Goal: Task Accomplishment & Management: Manage account settings

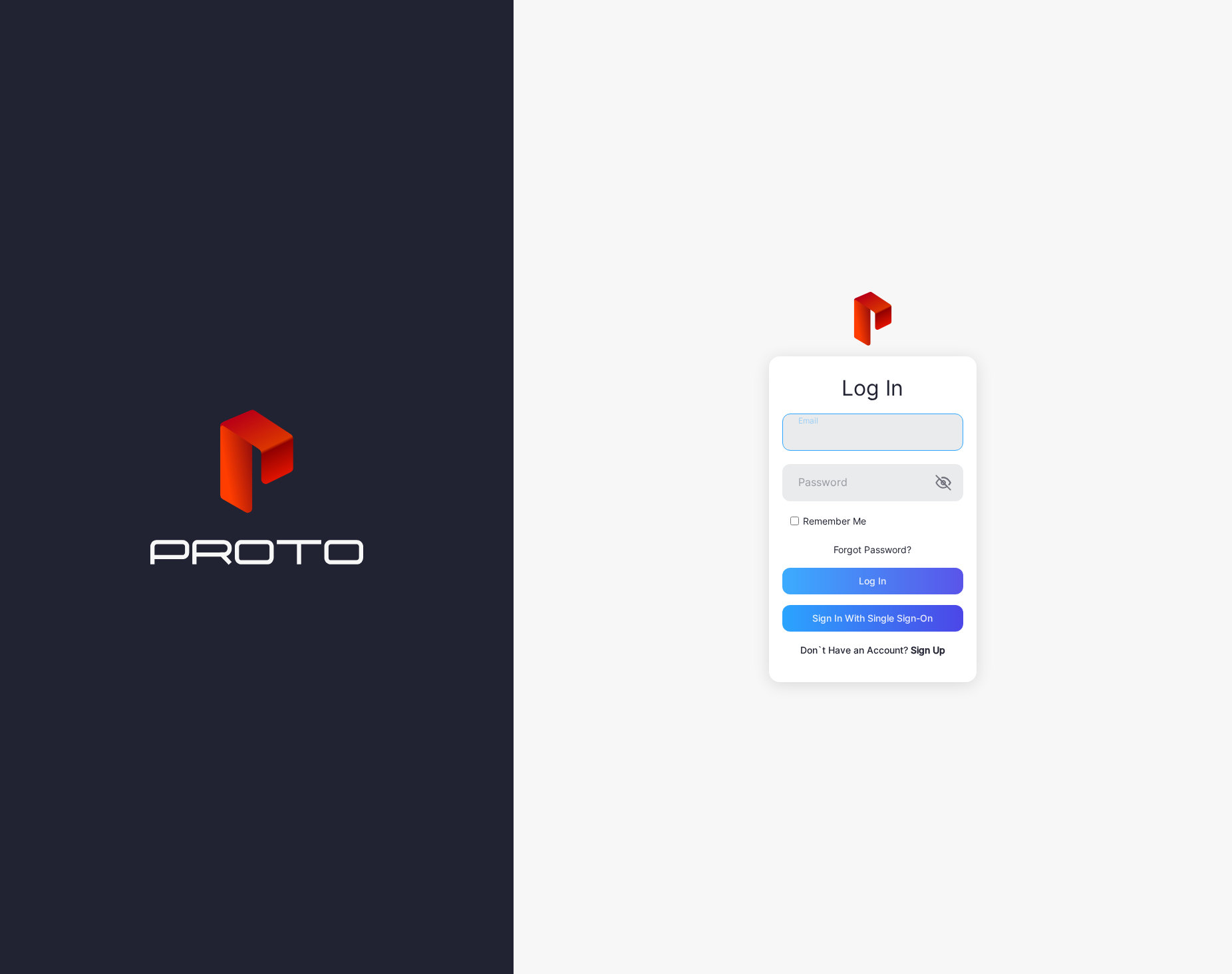
type input "**********"
click at [856, 585] on div "Log in" at bounding box center [872, 581] width 181 height 27
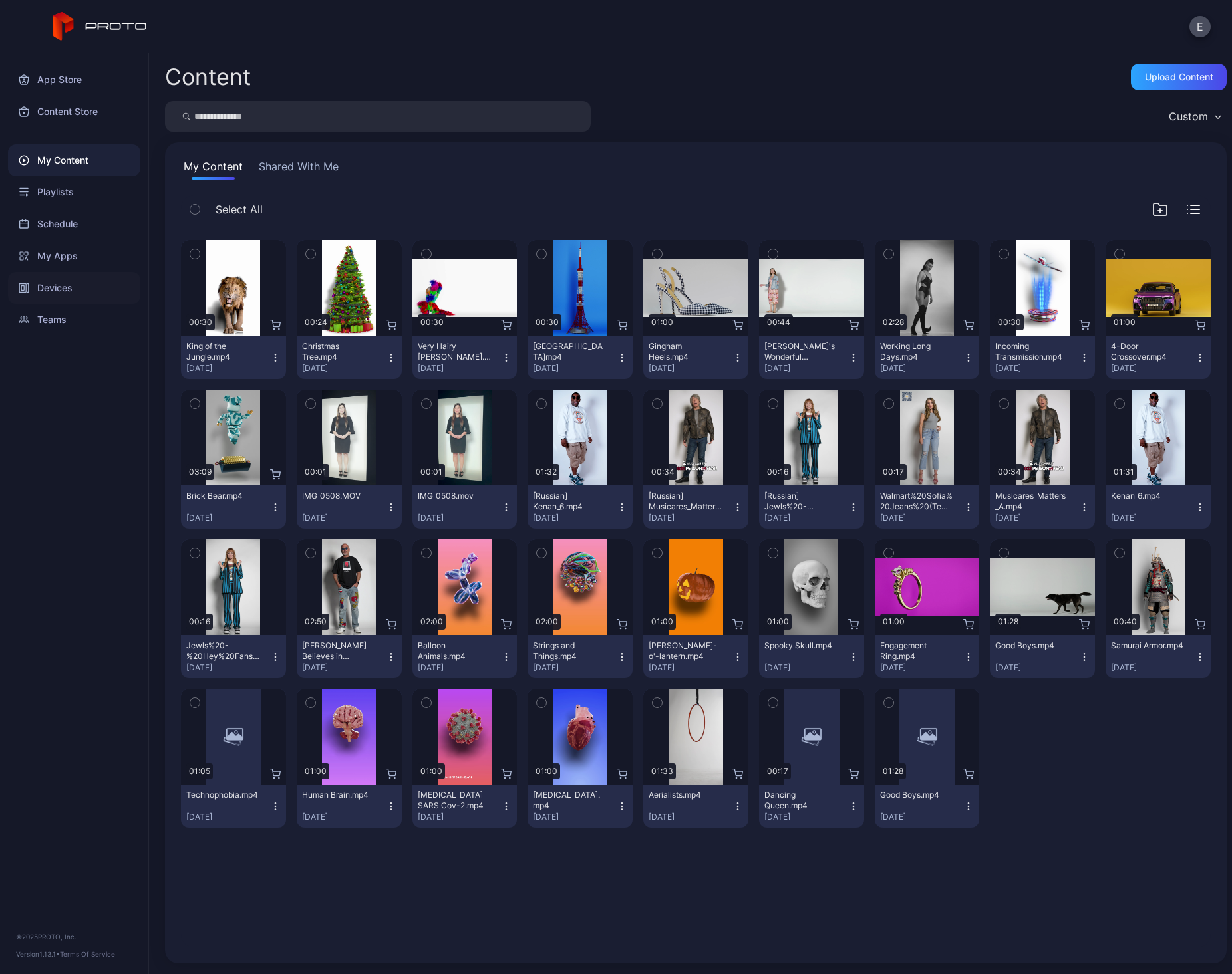
click at [64, 285] on div "Devices" at bounding box center [74, 287] width 132 height 32
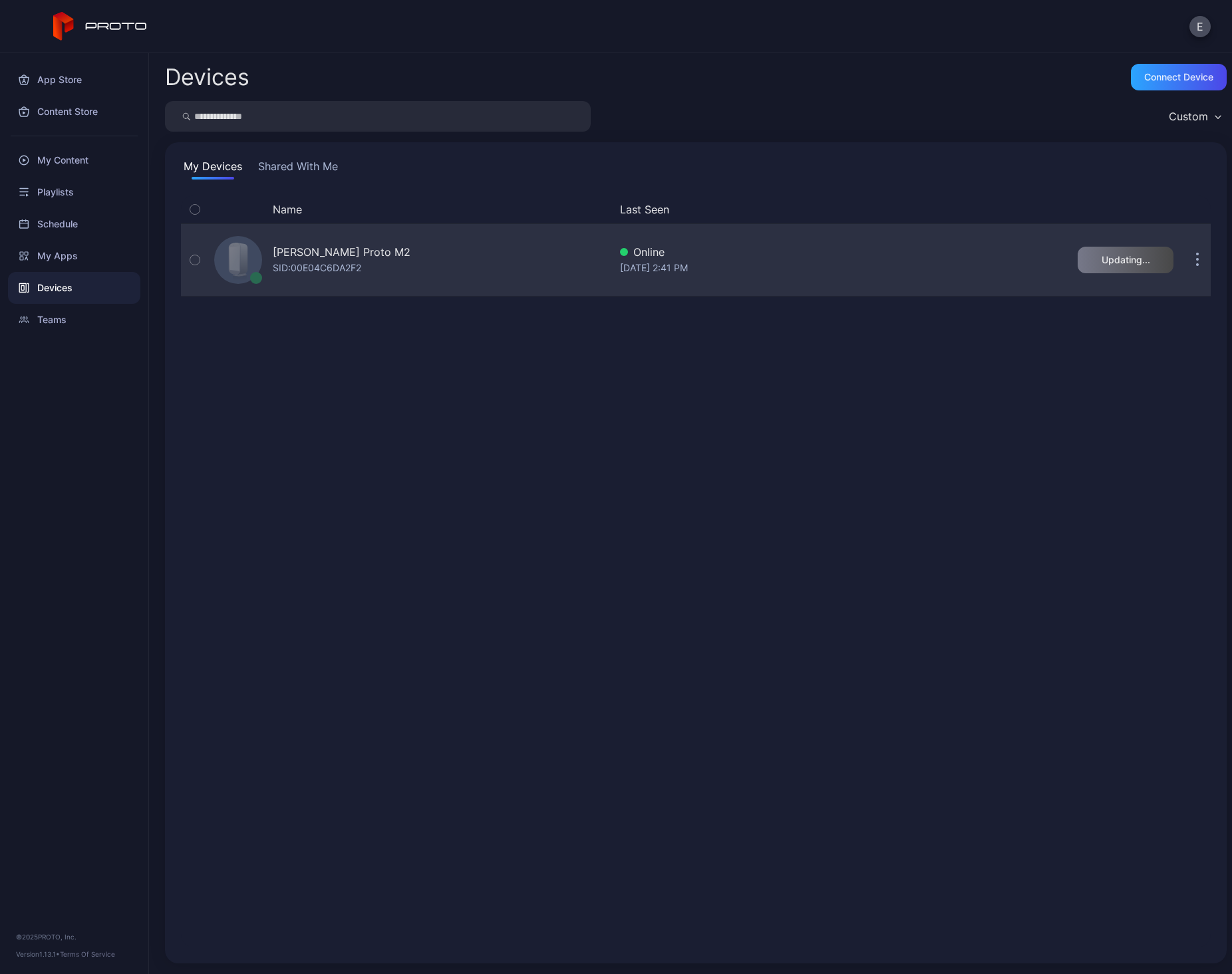
click at [439, 250] on div "[PERSON_NAME] Proto M2 SID: 00E04C6DA2F2" at bounding box center [409, 260] width 400 height 66
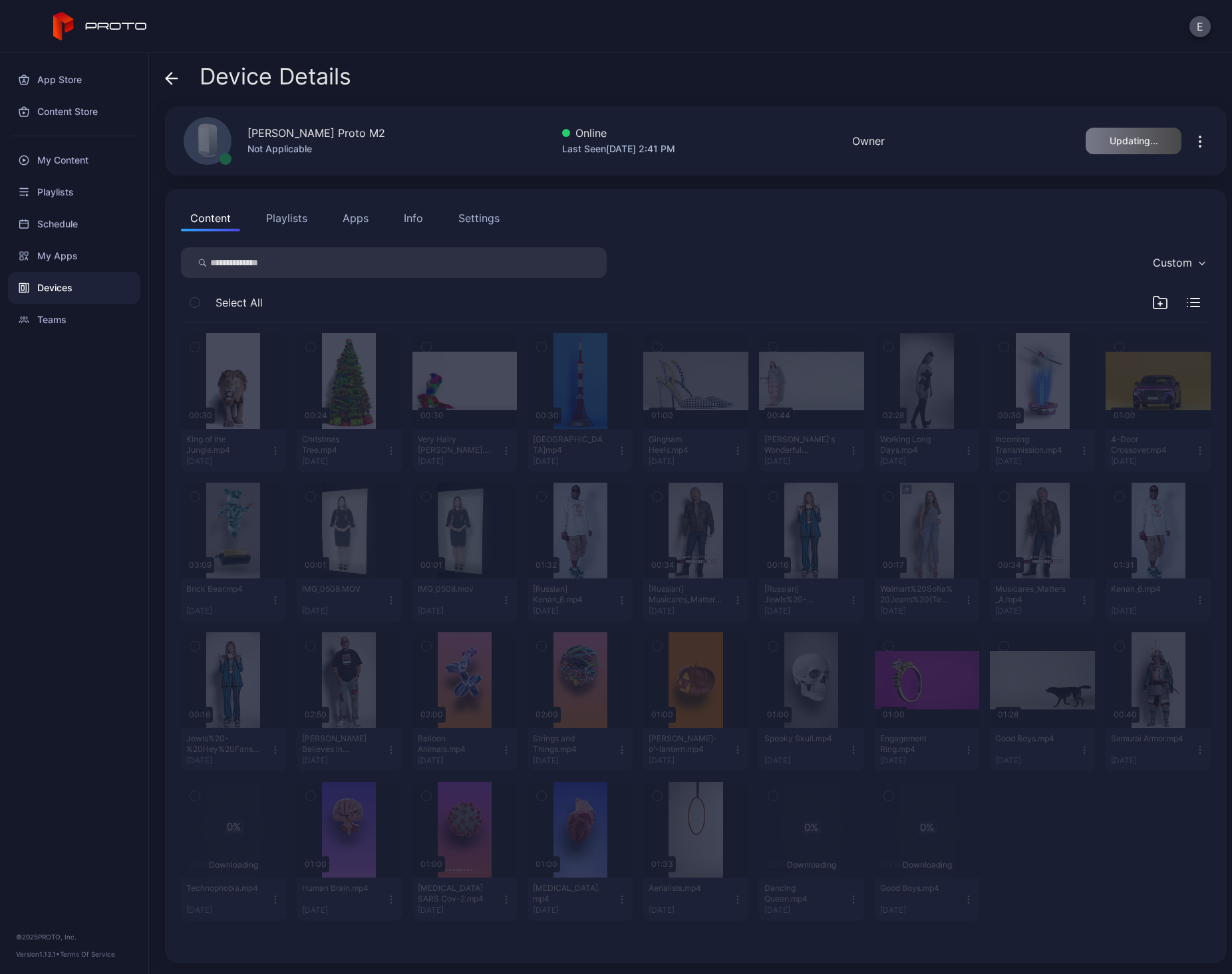
click at [628, 217] on div "Content Playlists Apps Info Settings" at bounding box center [696, 218] width 1030 height 27
click at [61, 290] on div "Devices" at bounding box center [74, 287] width 132 height 32
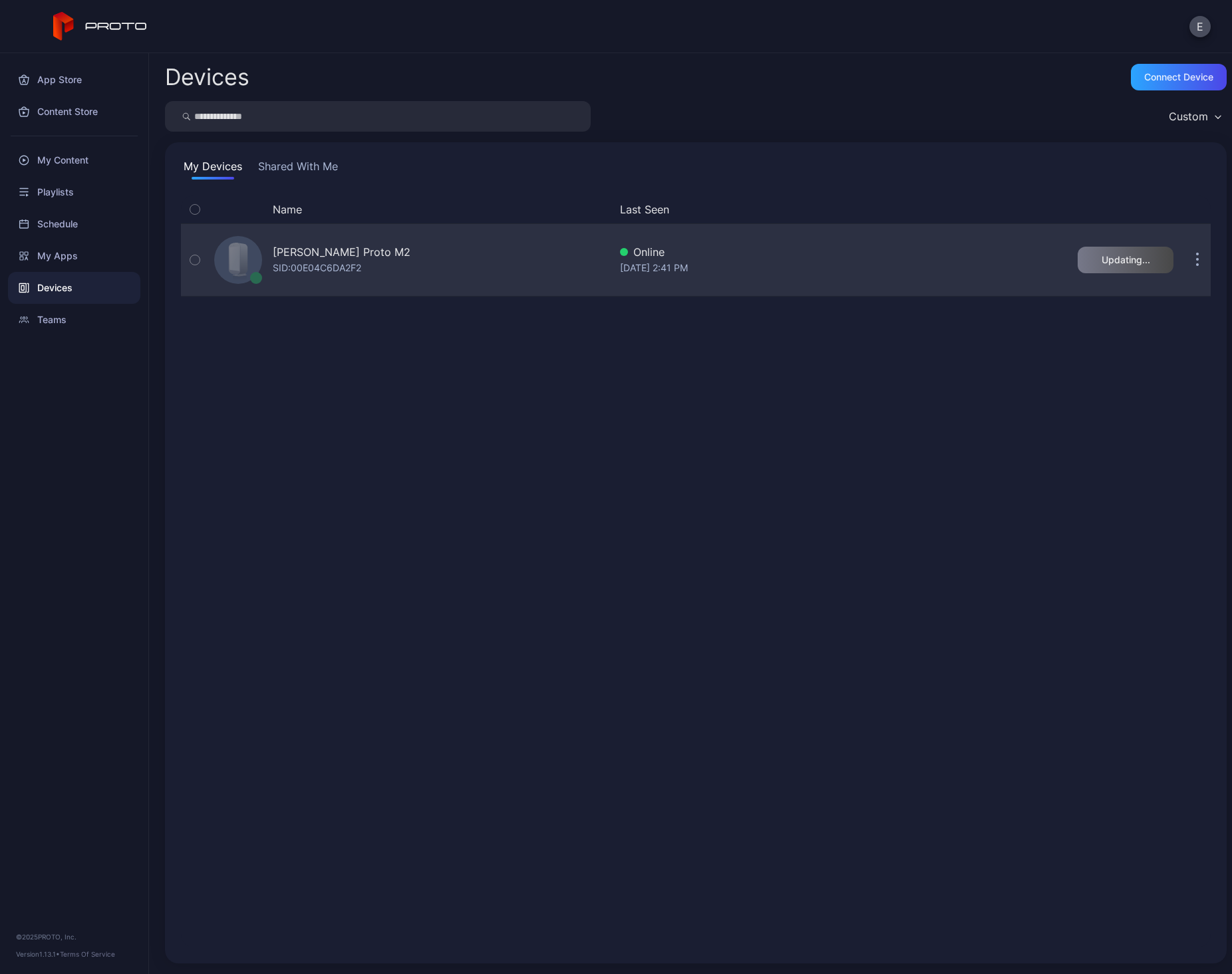
click at [319, 261] on div "SID: 00E04C6DA2F2" at bounding box center [317, 268] width 89 height 16
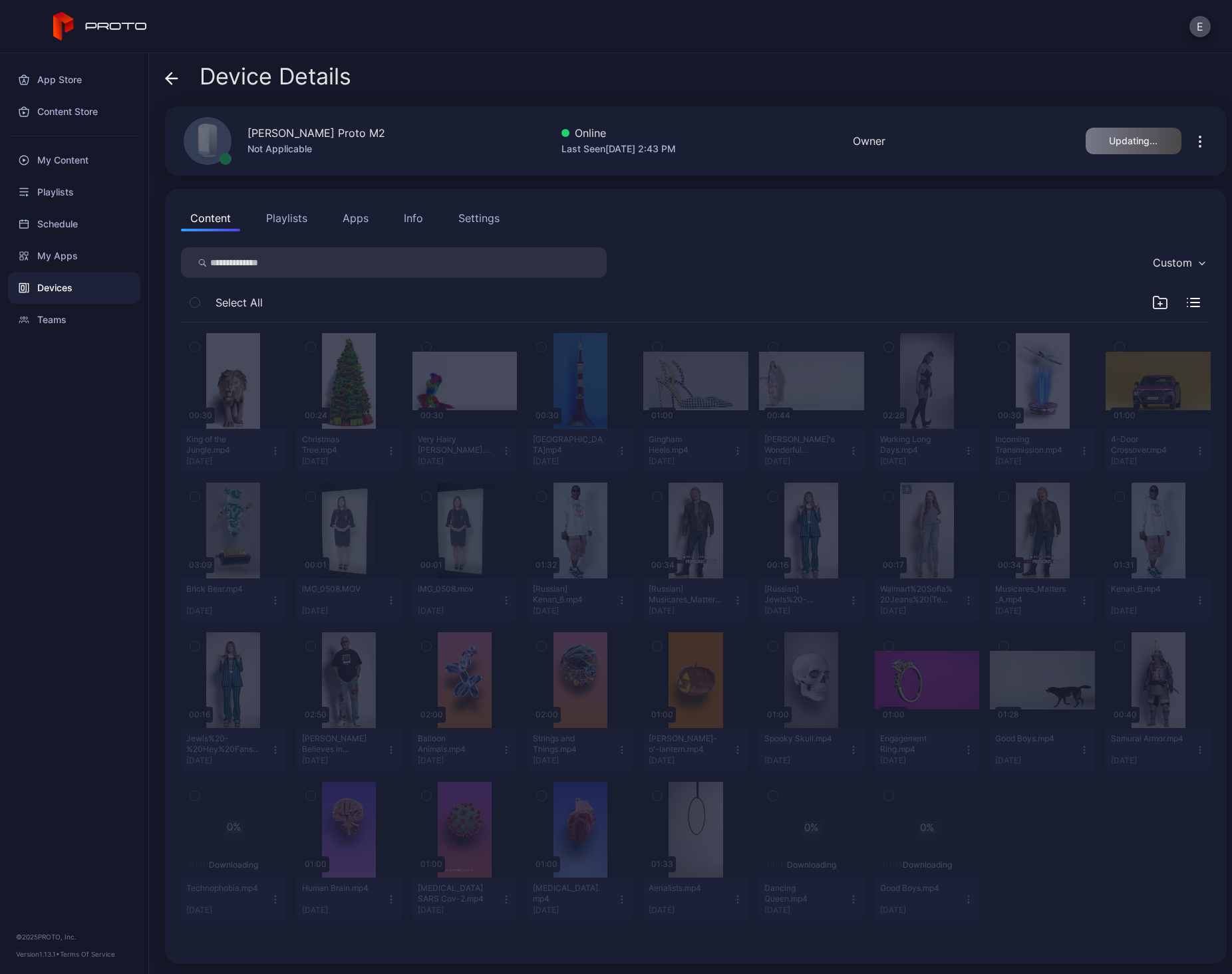
click at [1192, 136] on icon "button" at bounding box center [1200, 142] width 16 height 16
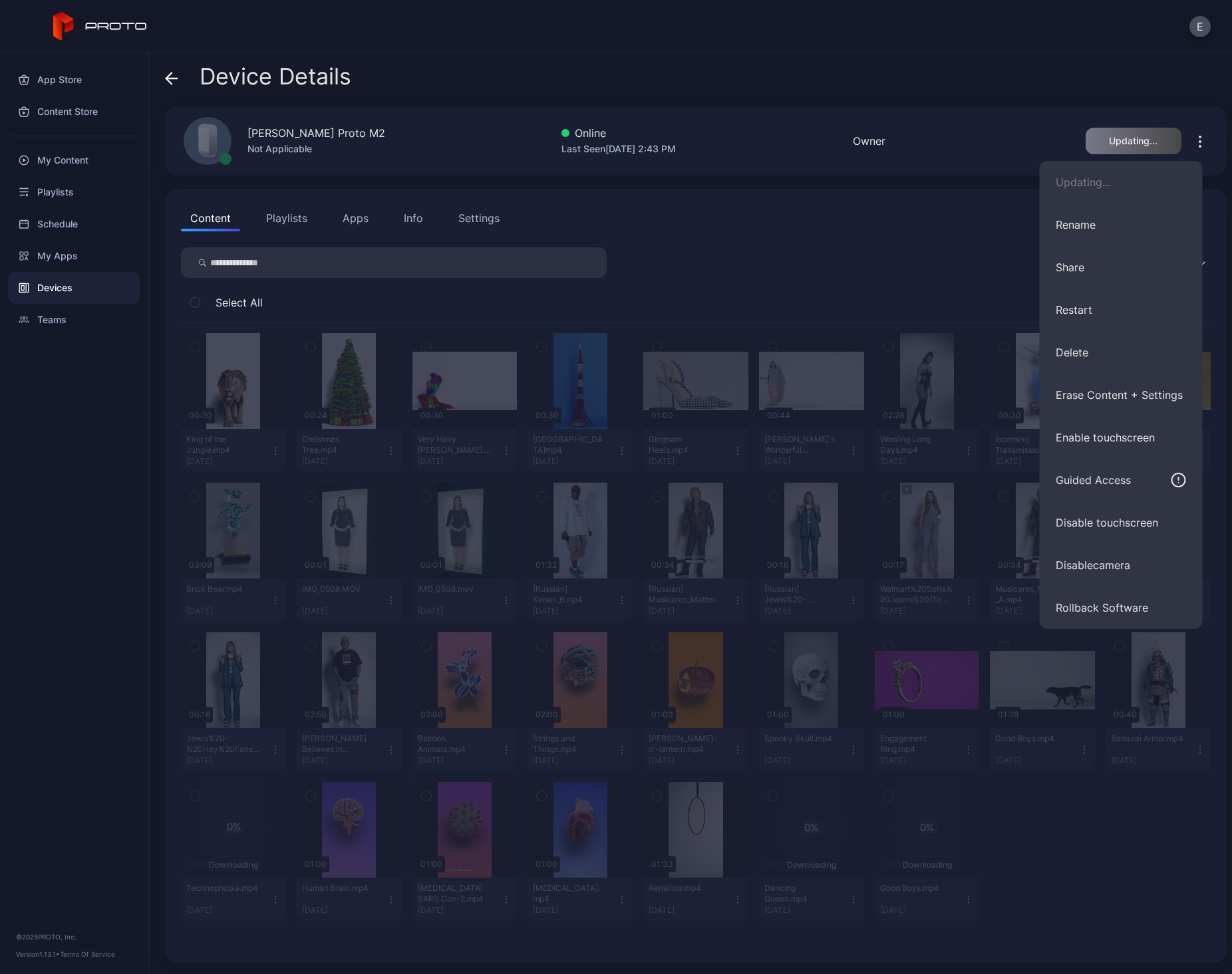
click at [987, 224] on div "Content Playlists Apps Info Settings" at bounding box center [696, 218] width 1030 height 27
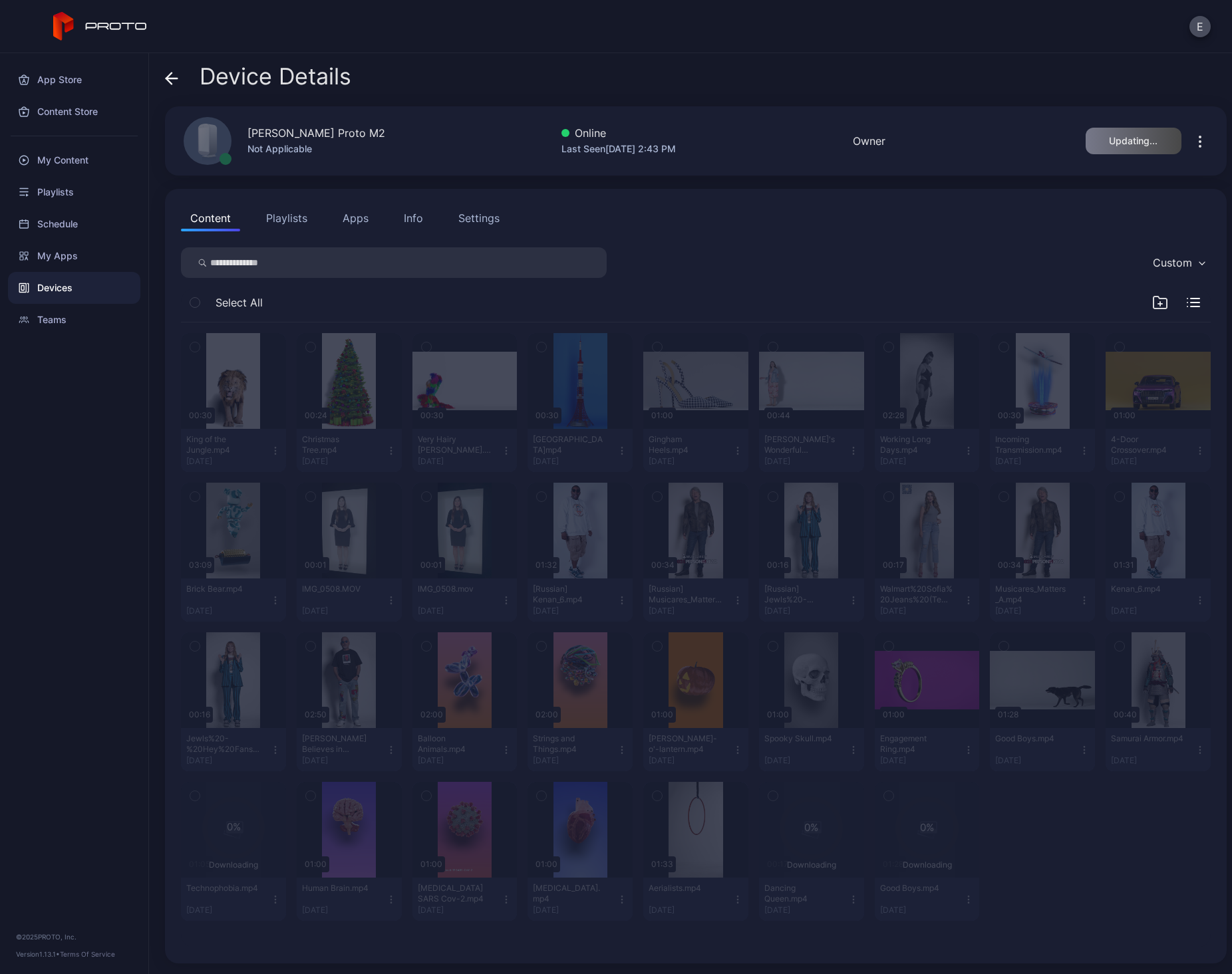
click at [1199, 137] on icon "button" at bounding box center [1200, 137] width 1 height 1
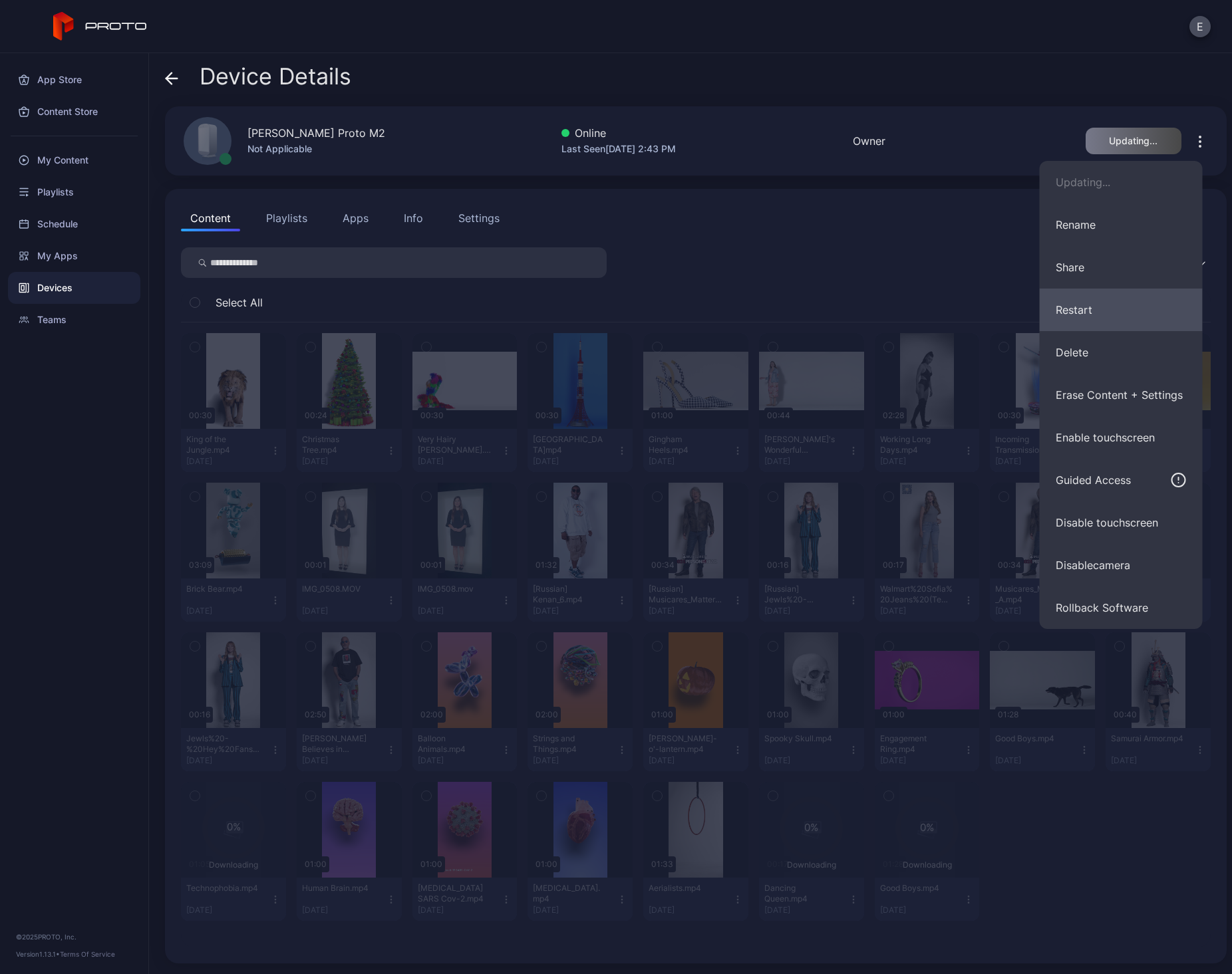
click at [1073, 306] on button "Restart" at bounding box center [1120, 310] width 163 height 43
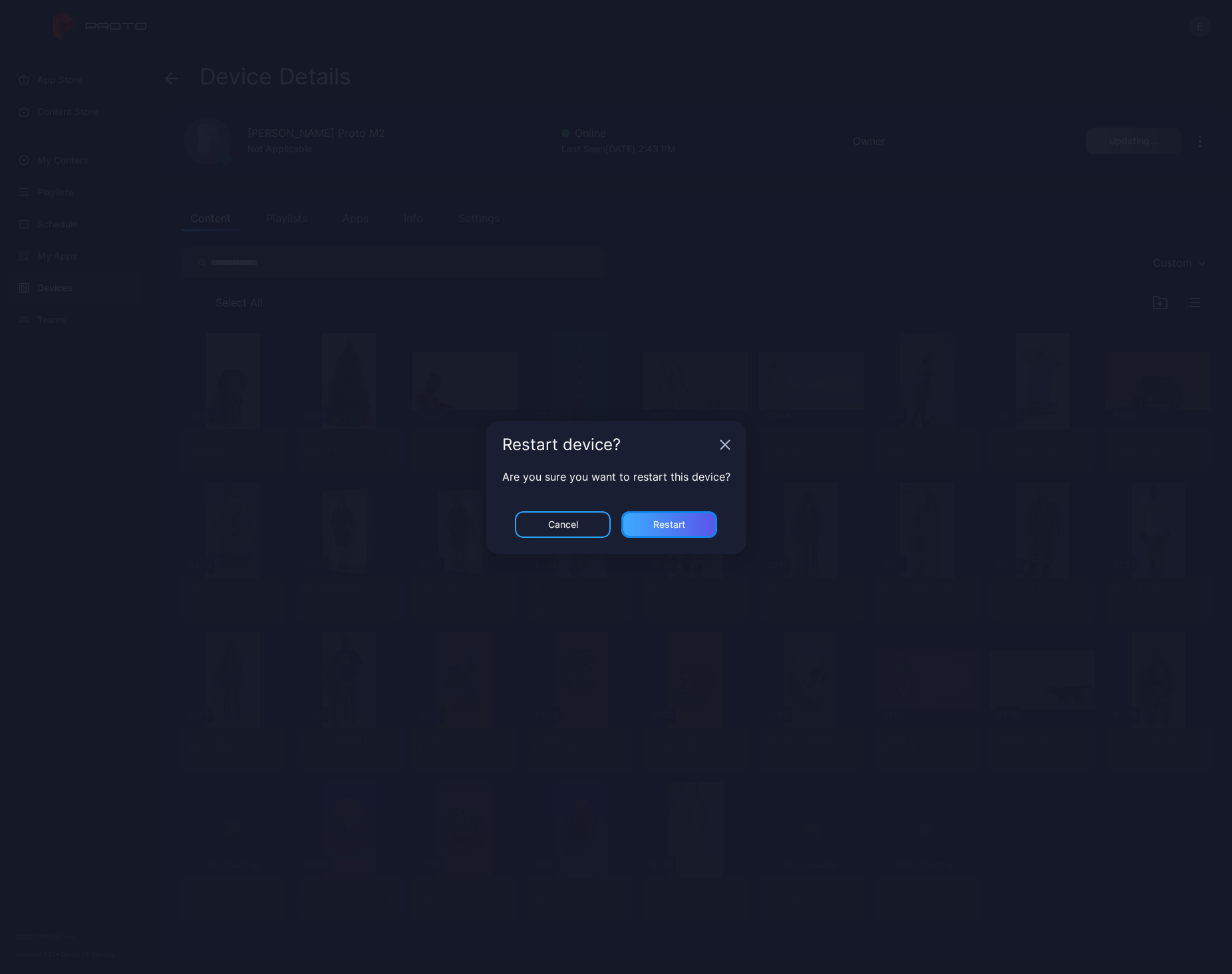
click at [655, 535] on div "Restart" at bounding box center [669, 524] width 96 height 27
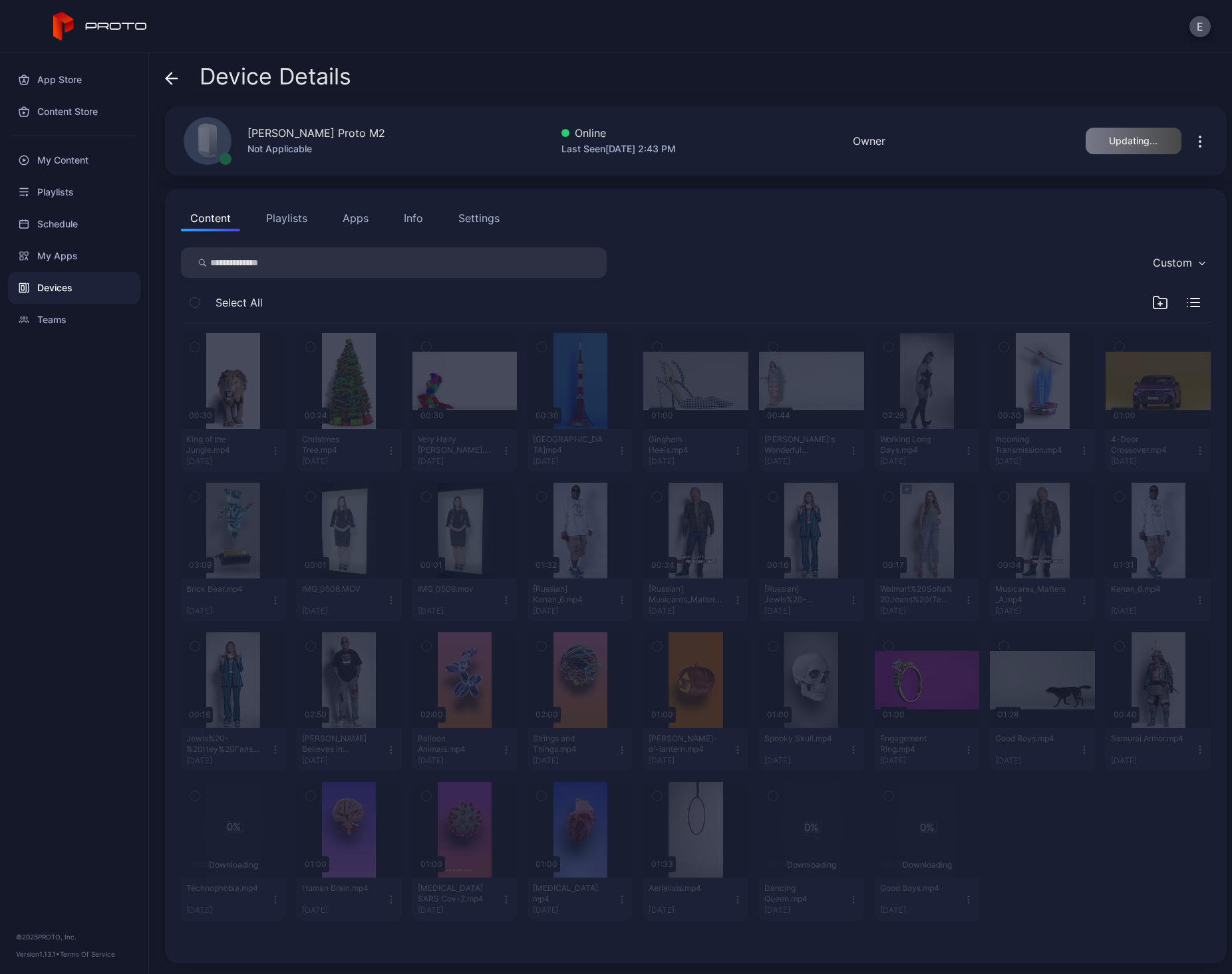
click at [764, 103] on div "Device Details Edward Ginis's Proto M2 Not Applicable Online Last Seen Oct 01, …" at bounding box center [691, 513] width 1083 height 921
click at [764, 78] on div "Device Details" at bounding box center [695, 79] width 1061 height 32
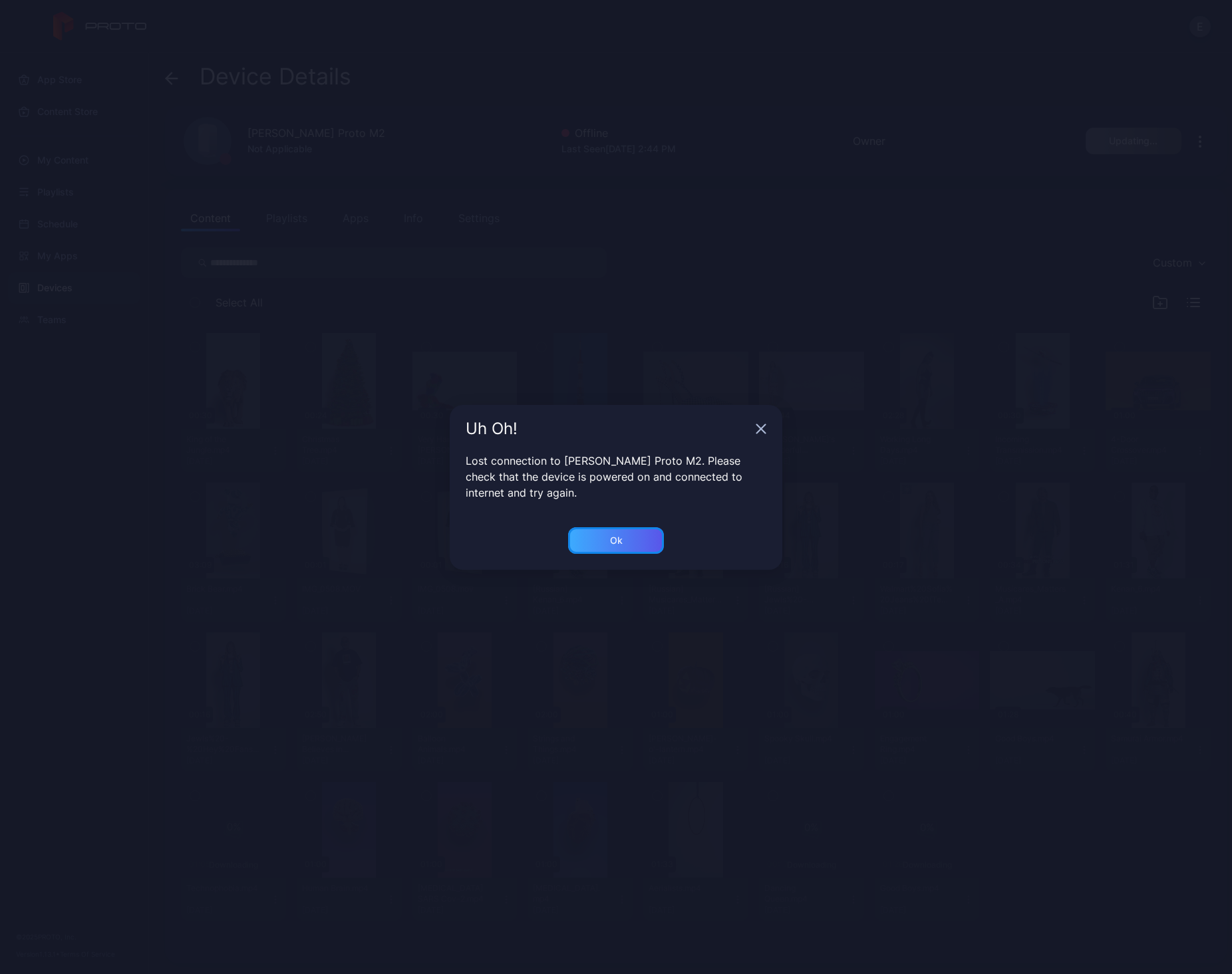
click at [622, 539] on div "Ok" at bounding box center [616, 541] width 96 height 27
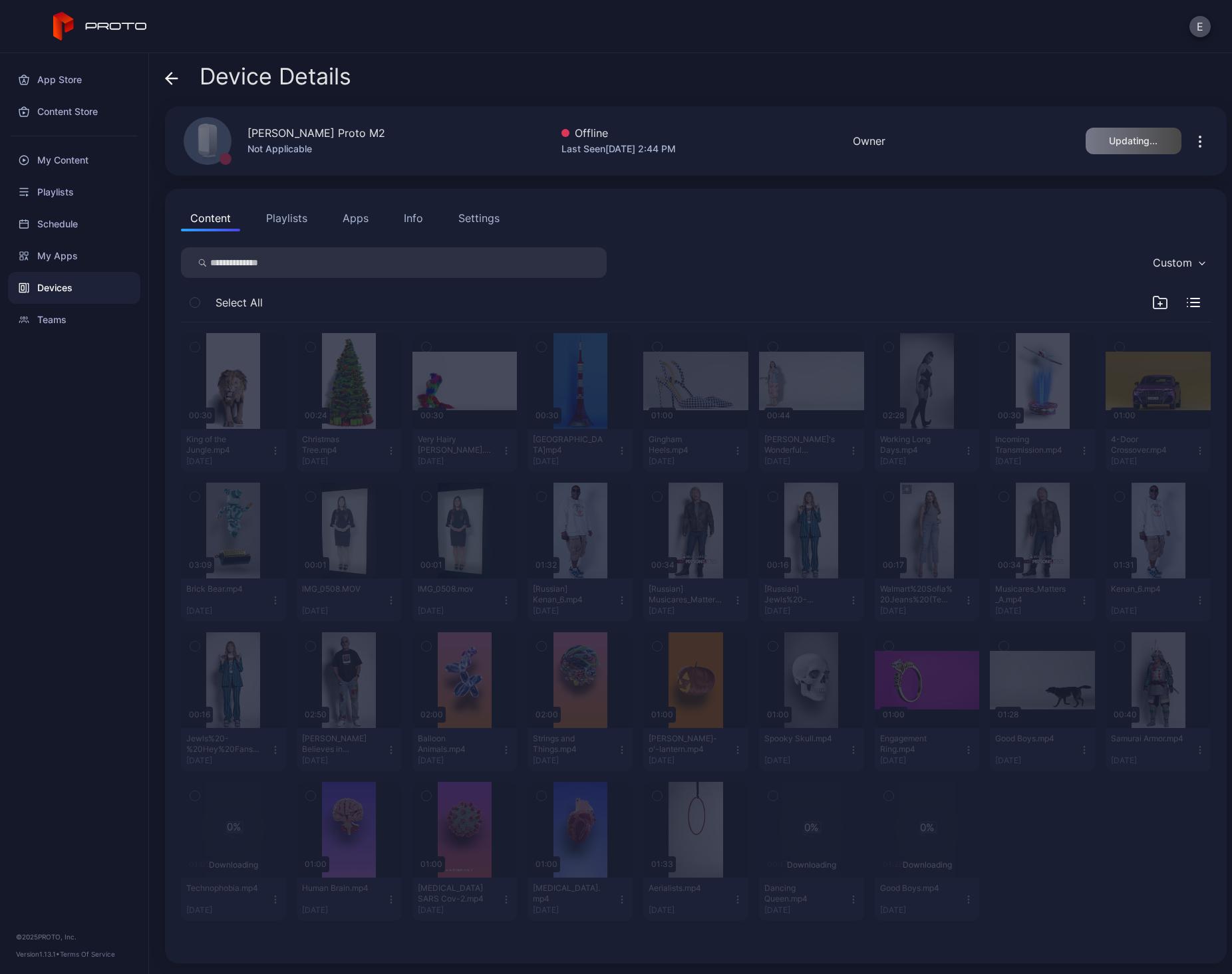
click at [906, 66] on div "Device Details" at bounding box center [695, 79] width 1061 height 32
click at [821, 77] on div "Device Details" at bounding box center [695, 79] width 1061 height 32
click at [843, 88] on div "Device Details" at bounding box center [695, 79] width 1061 height 32
click at [338, 189] on div "Content Playlists Apps Info Settings Custom Select All 00:30 King of the Jungle…" at bounding box center [695, 576] width 1061 height 775
click at [522, 106] on div "Edward Ginis's Proto M2 Not Applicable Offline Last Seen Oct 01, 2025 at 2:44 P…" at bounding box center [695, 141] width 1061 height 69
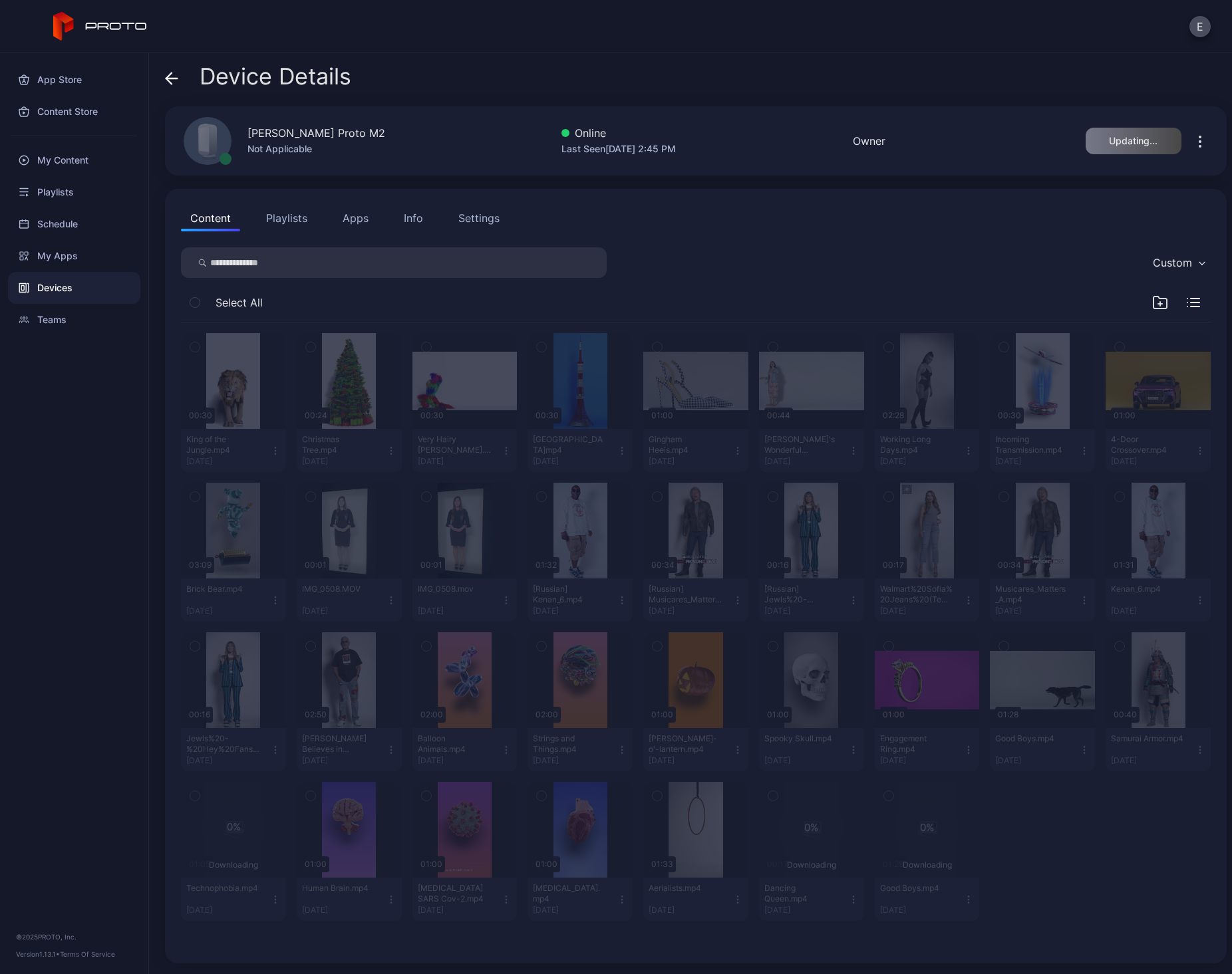
click at [1192, 134] on icon "button" at bounding box center [1200, 142] width 16 height 16
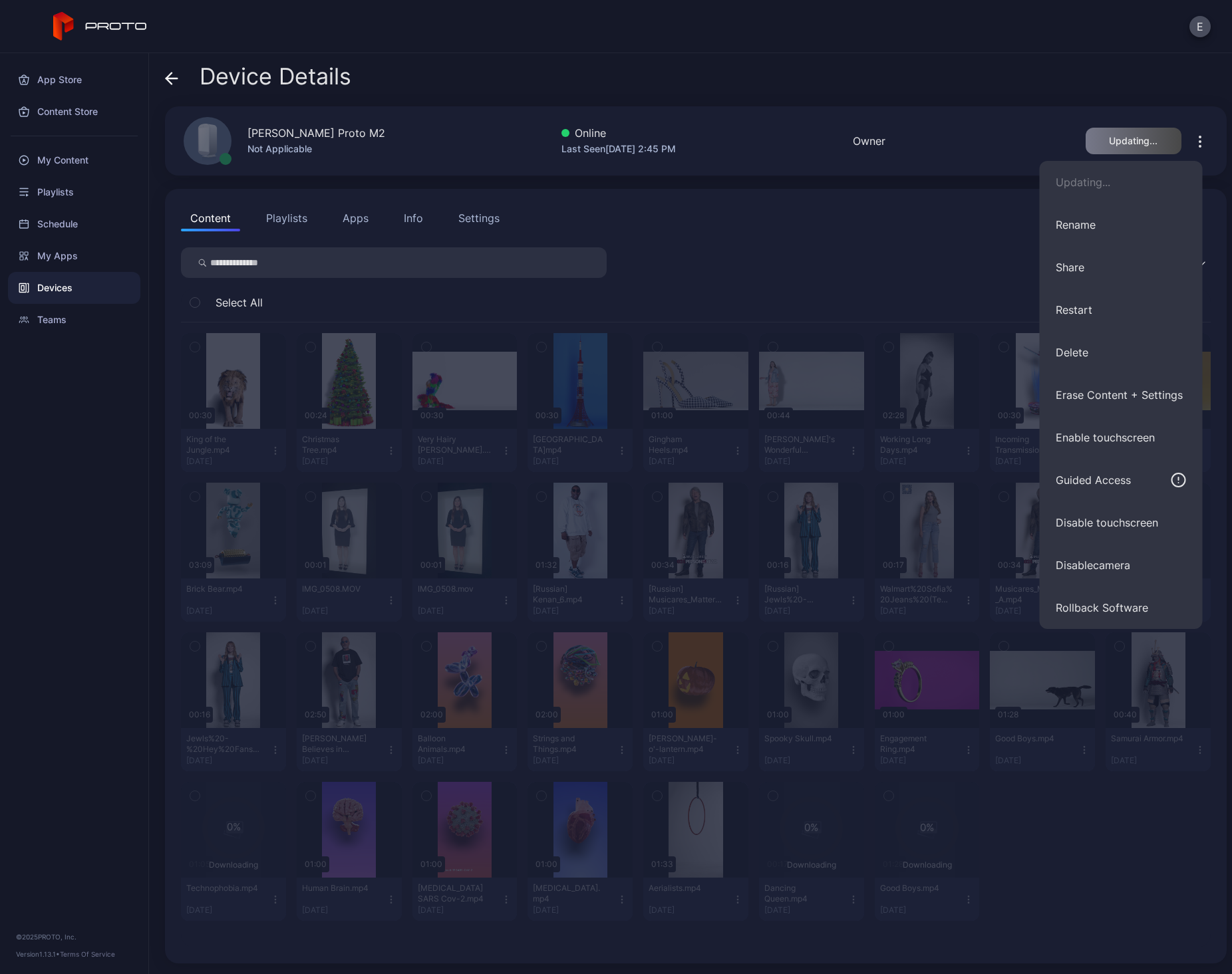
click at [890, 65] on div "Device Details" at bounding box center [695, 79] width 1061 height 32
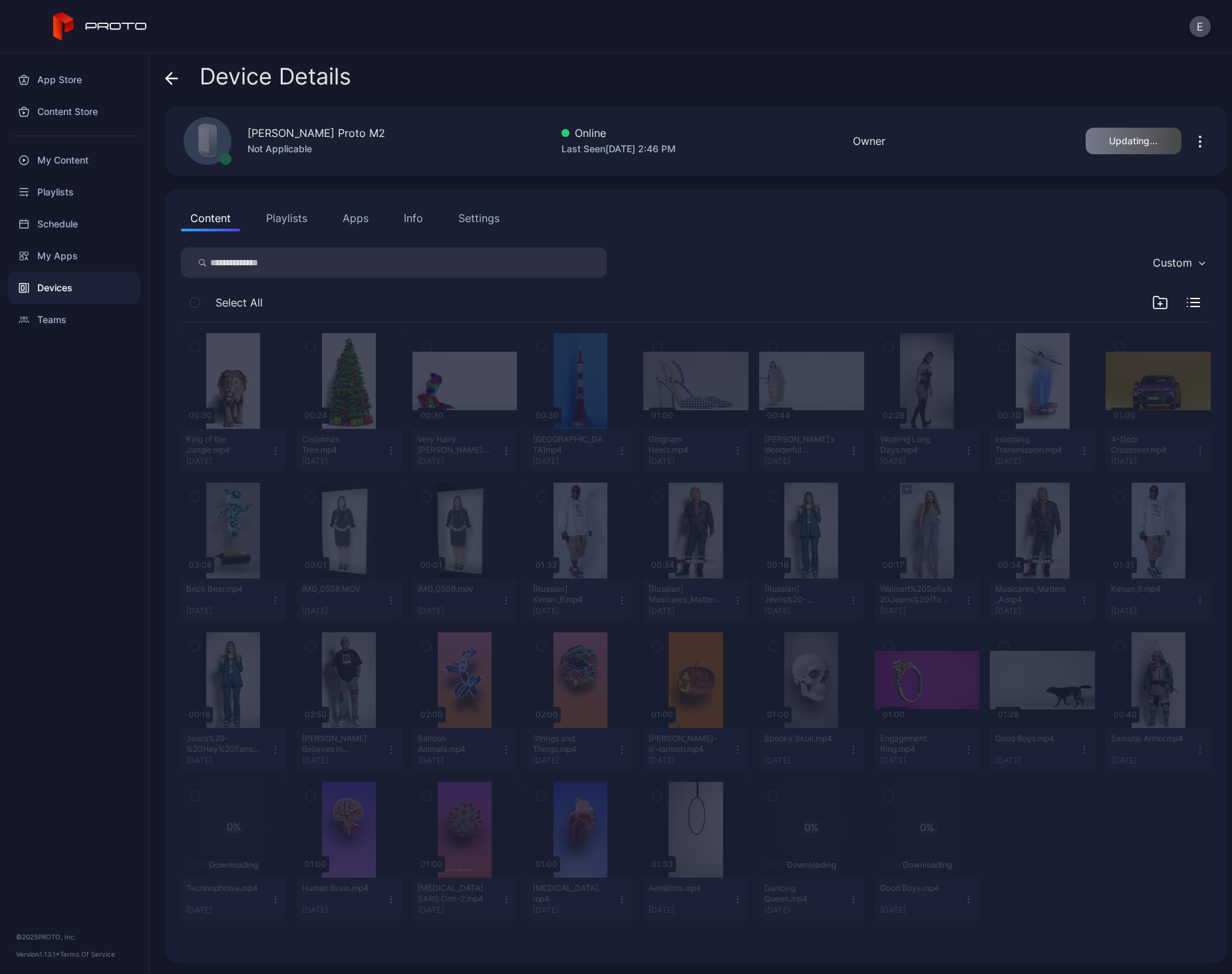
click at [1199, 142] on icon "button" at bounding box center [1200, 142] width 1 height 1
click at [1007, 81] on div "Device Details" at bounding box center [695, 79] width 1061 height 32
click at [1192, 137] on icon "button" at bounding box center [1200, 142] width 16 height 16
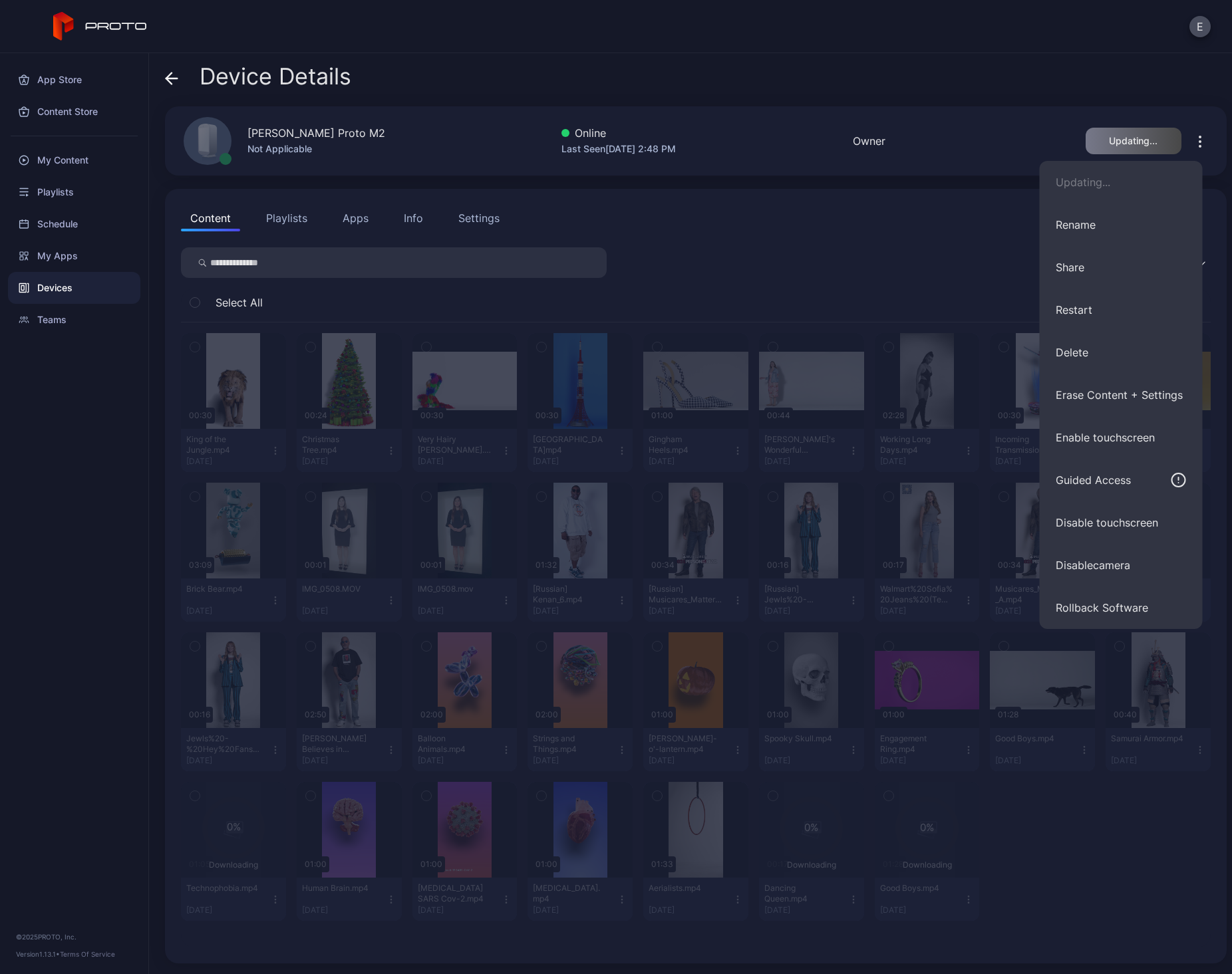
click at [491, 56] on div "Device Details Edward Ginis's Proto M2 Not Applicable Online Last Seen Oct 01, …" at bounding box center [691, 513] width 1083 height 921
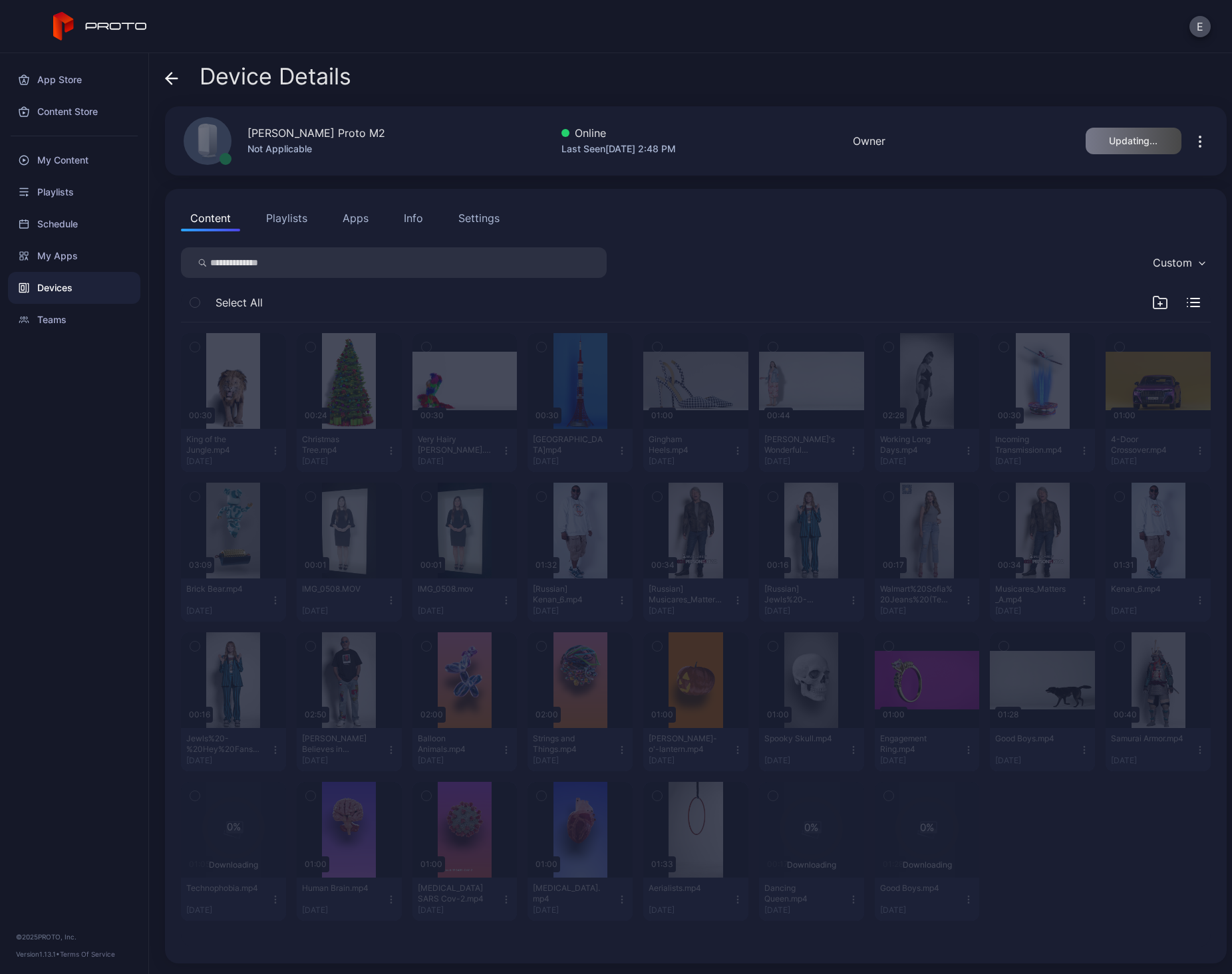
click at [454, 141] on div "Edward Ginis's Proto M2 Not Applicable Online Last Seen Oct 01, 2025 at 2:48 PM…" at bounding box center [695, 141] width 1061 height 69
drag, startPoint x: 332, startPoint y: 137, endPoint x: 452, endPoint y: 137, distance: 120.0
click at [448, 137] on div "Edward Ginis's Proto M2 Not Applicable Online Last Seen Oct 01, 2025 at 2:48 PM…" at bounding box center [695, 141] width 1061 height 69
click at [452, 137] on div "Edward Ginis's Proto M2 Not Applicable Online Last Seen Oct 01, 2025 at 2:48 PM…" at bounding box center [695, 141] width 1061 height 69
drag, startPoint x: 536, startPoint y: 131, endPoint x: 664, endPoint y: 131, distance: 128.0
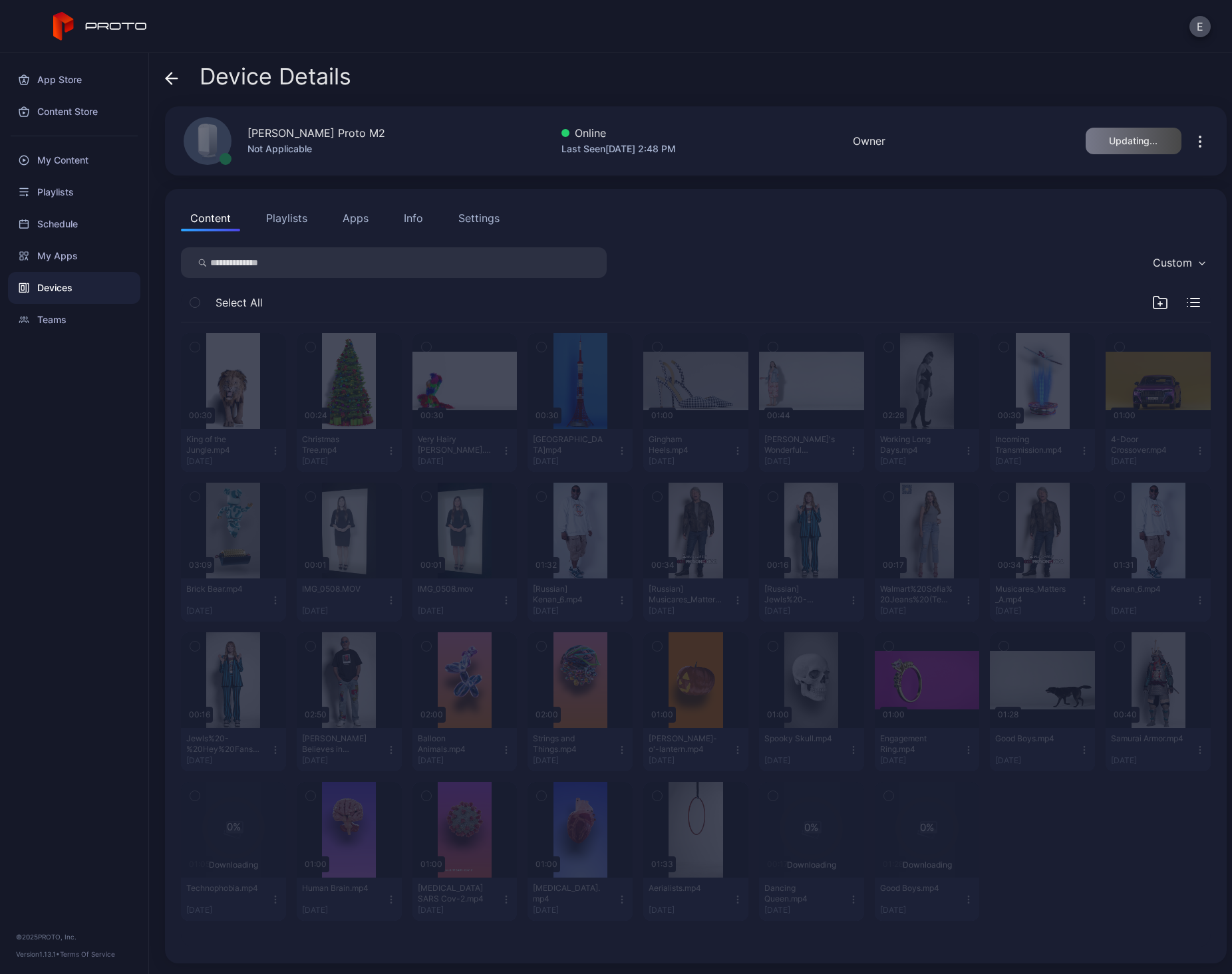
click at [660, 131] on div "Edward Ginis's Proto M2 Not Applicable Online Last Seen Oct 01, 2025 at 2:48 PM…" at bounding box center [695, 141] width 1061 height 69
click at [664, 131] on div "Online" at bounding box center [618, 133] width 114 height 16
click at [781, 381] on div at bounding box center [811, 402] width 105 height 139
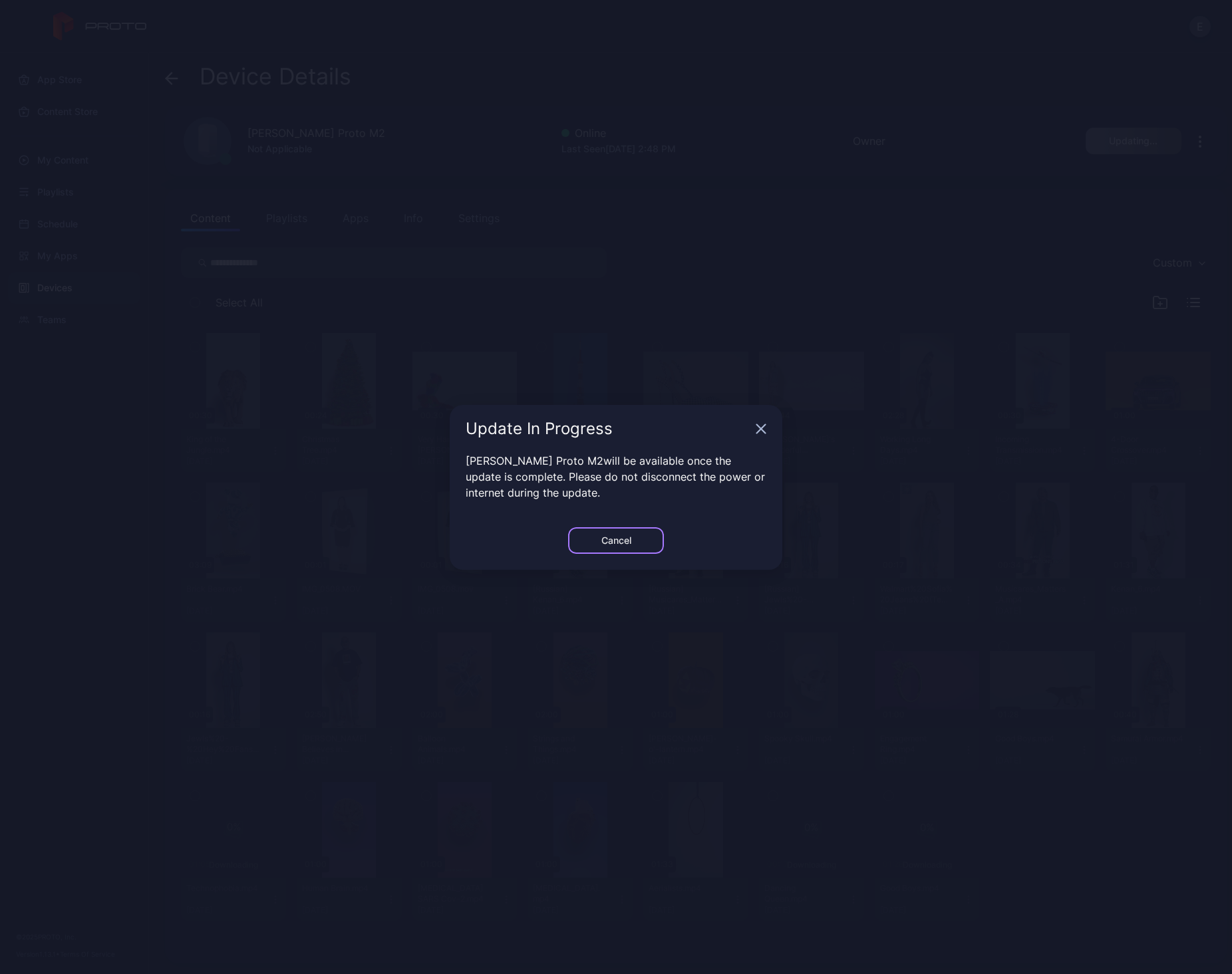
click at [623, 533] on div "Cancel" at bounding box center [616, 541] width 96 height 27
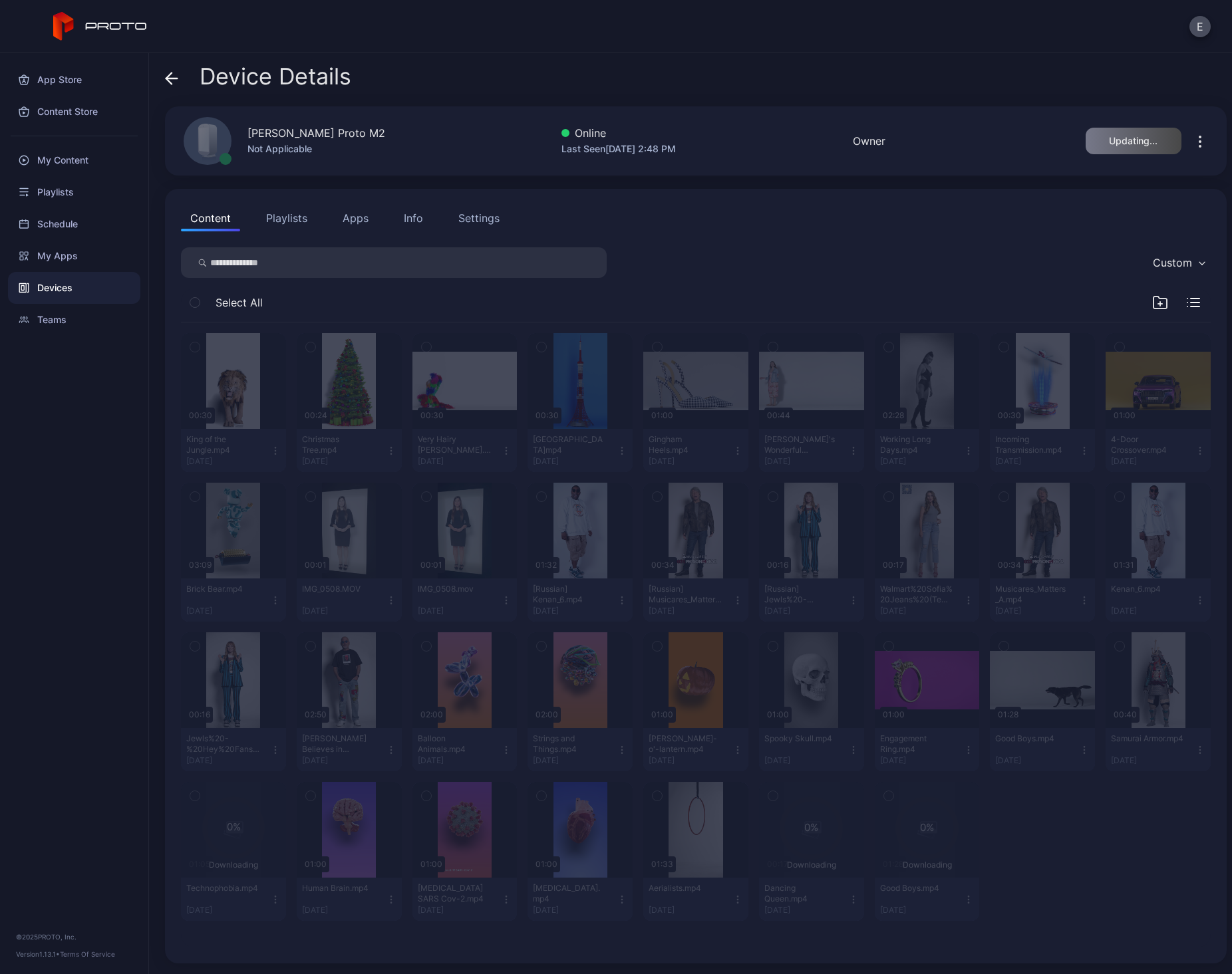
click at [923, 188] on div "Device Details Edward Ginis's Proto M2 Not Applicable Online Last Seen Oct 01, …" at bounding box center [691, 513] width 1083 height 921
click at [1192, 140] on icon "button" at bounding box center [1200, 142] width 16 height 16
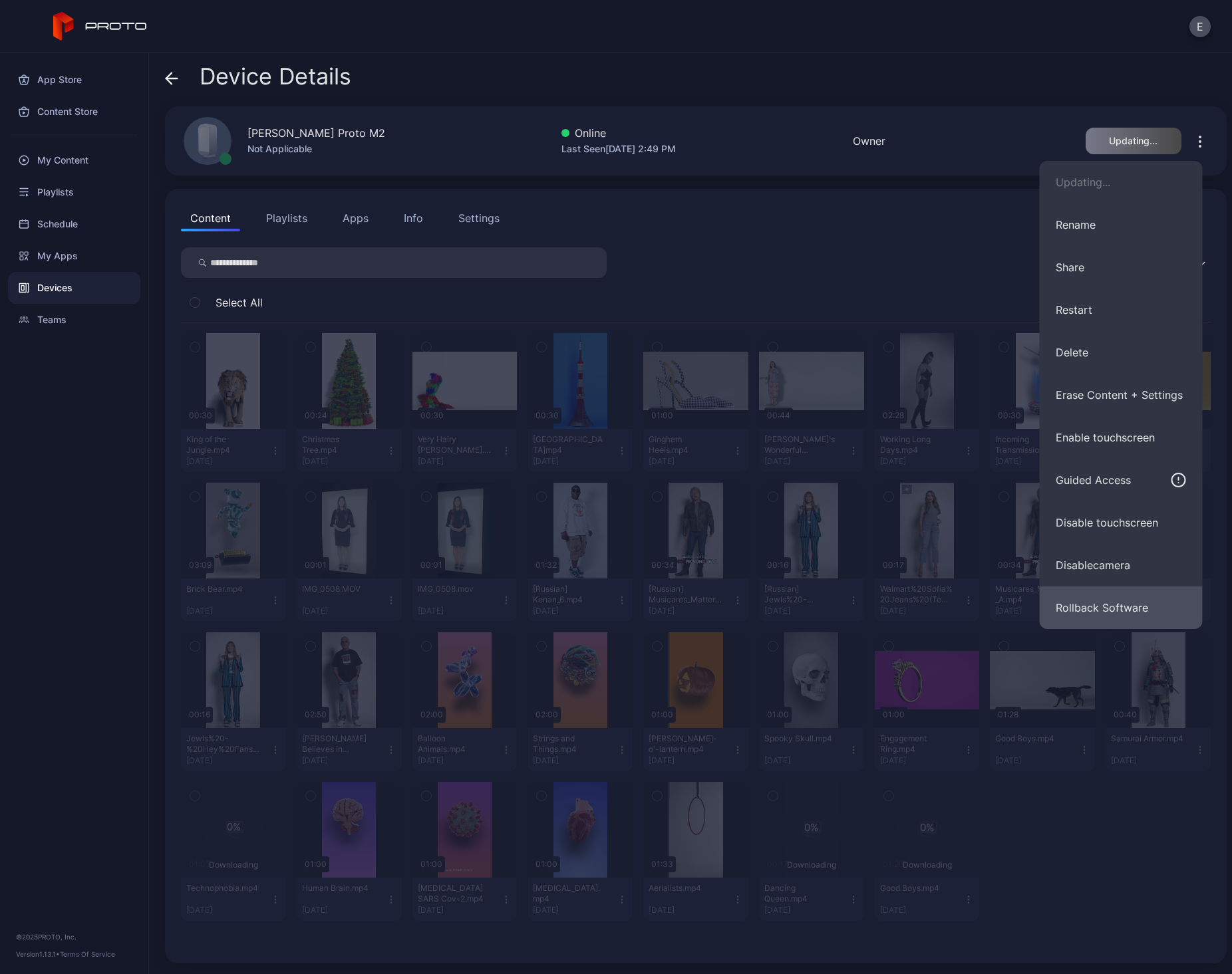
click at [1099, 605] on button "Rollback Software" at bounding box center [1120, 608] width 163 height 43
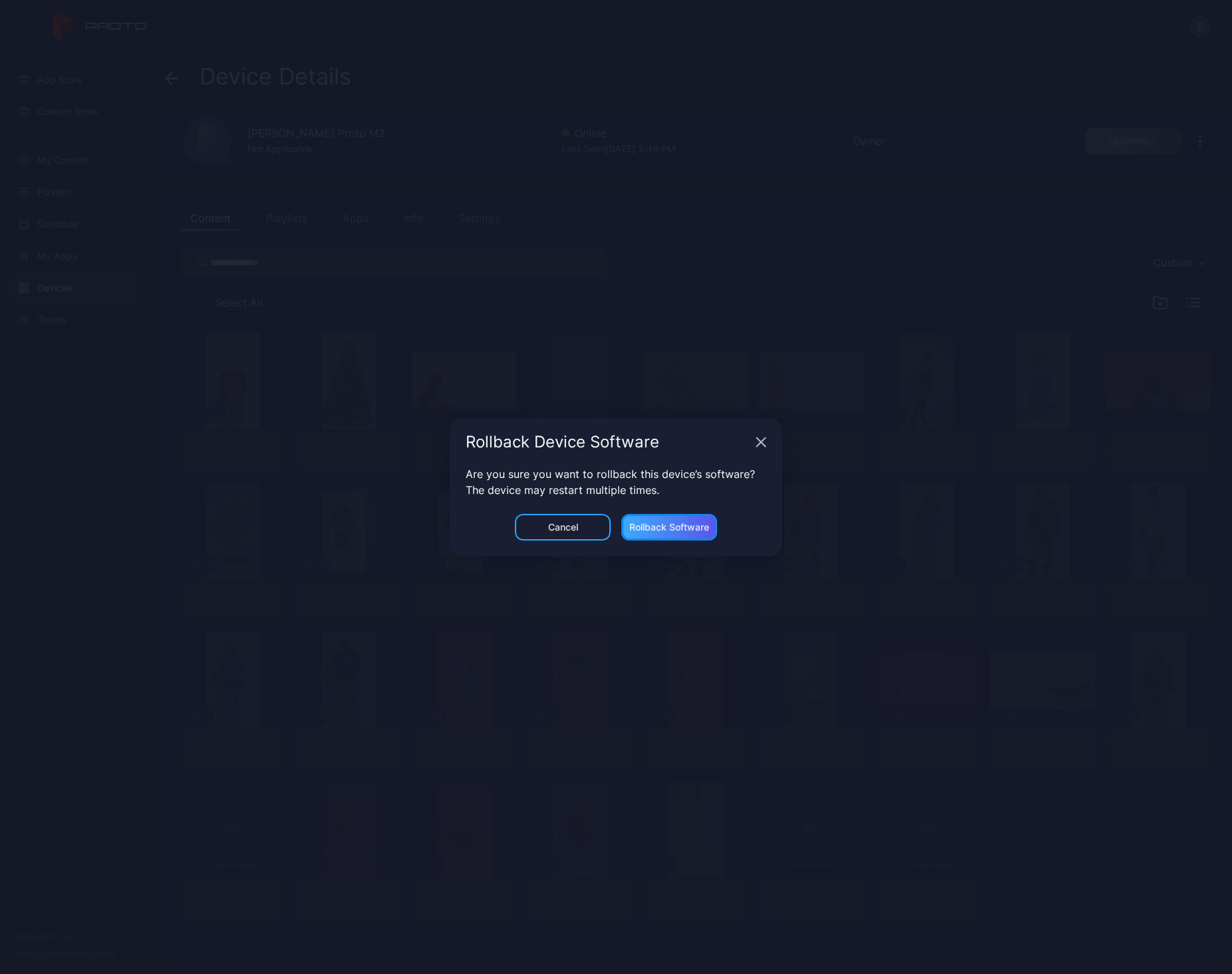
click at [663, 529] on div "Rollback Software" at bounding box center [669, 527] width 80 height 10
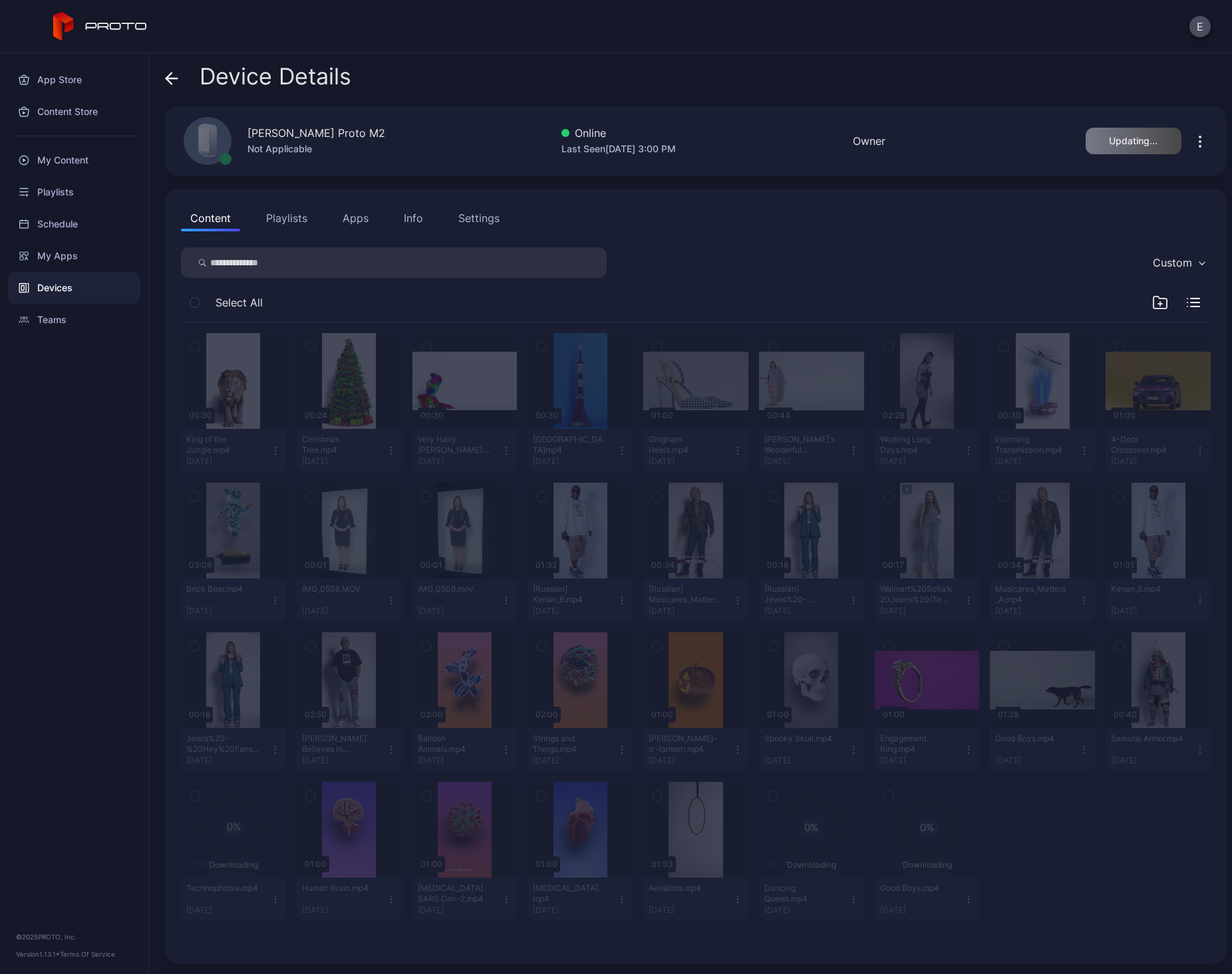
click at [1192, 137] on icon "button" at bounding box center [1200, 142] width 16 height 16
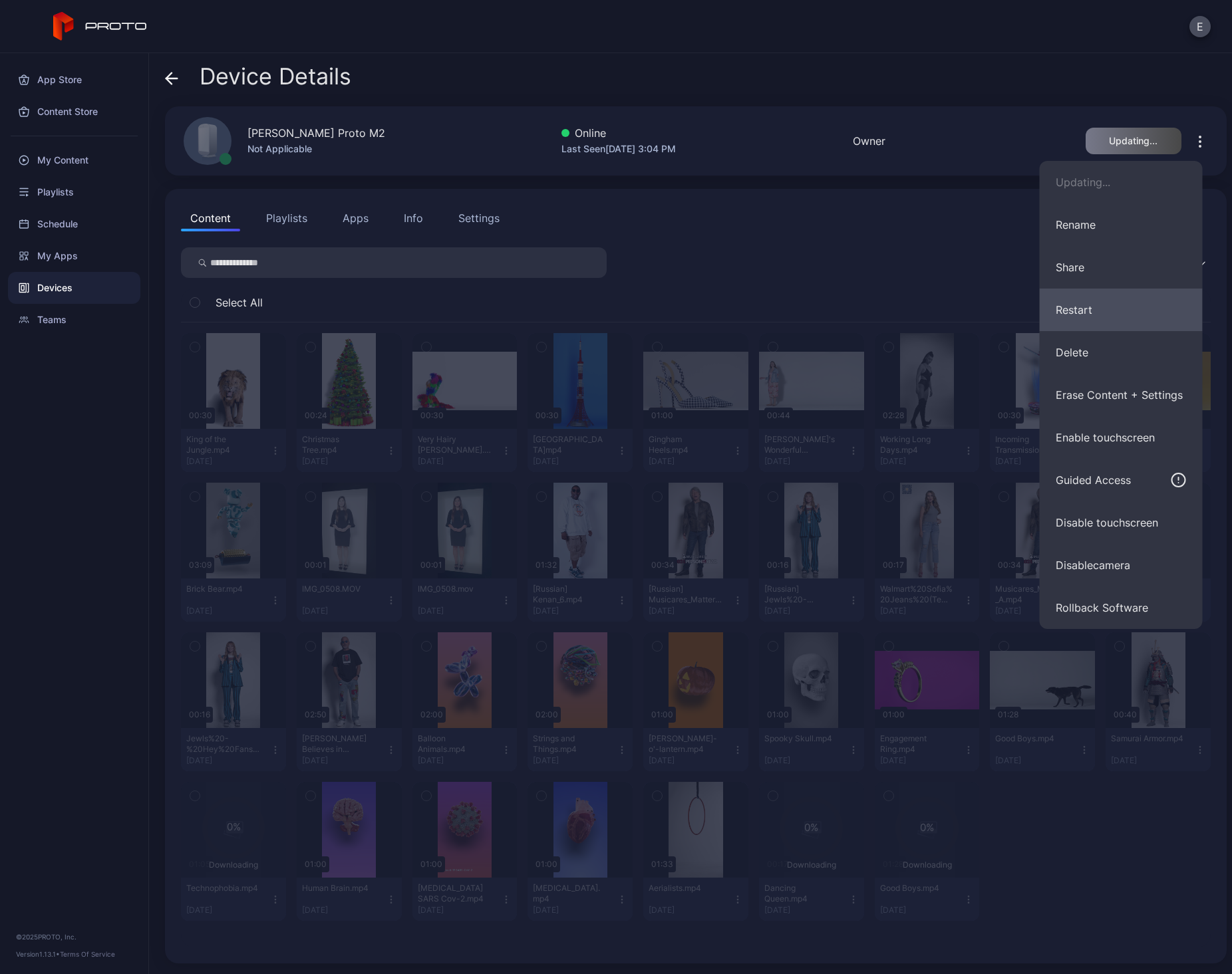
click at [1073, 311] on button "Restart" at bounding box center [1120, 310] width 163 height 43
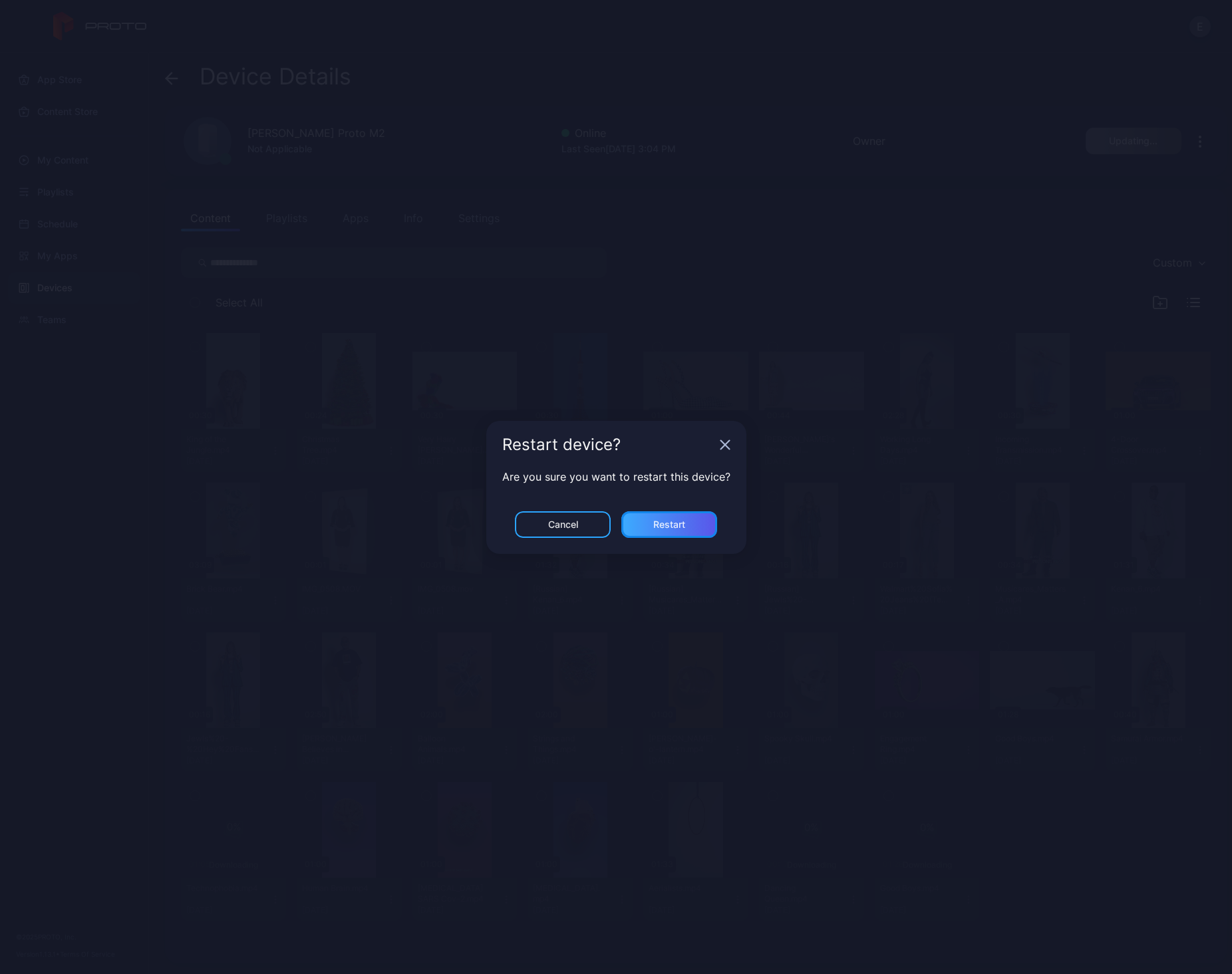
click at [683, 526] on div "Restart" at bounding box center [668, 524] width 32 height 10
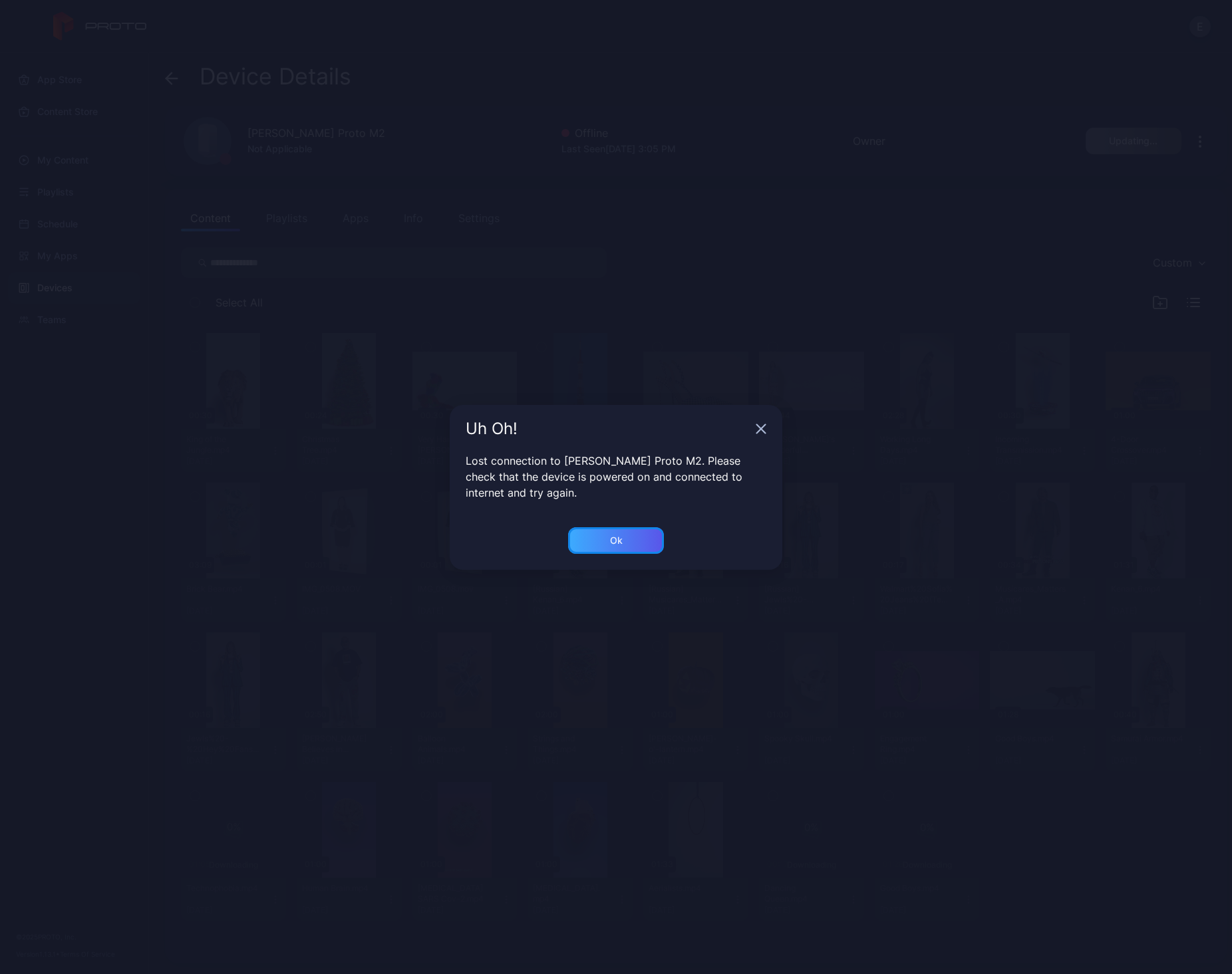
click at [621, 529] on div "Ok" at bounding box center [616, 541] width 96 height 27
click at [629, 535] on div "Ok" at bounding box center [616, 541] width 96 height 27
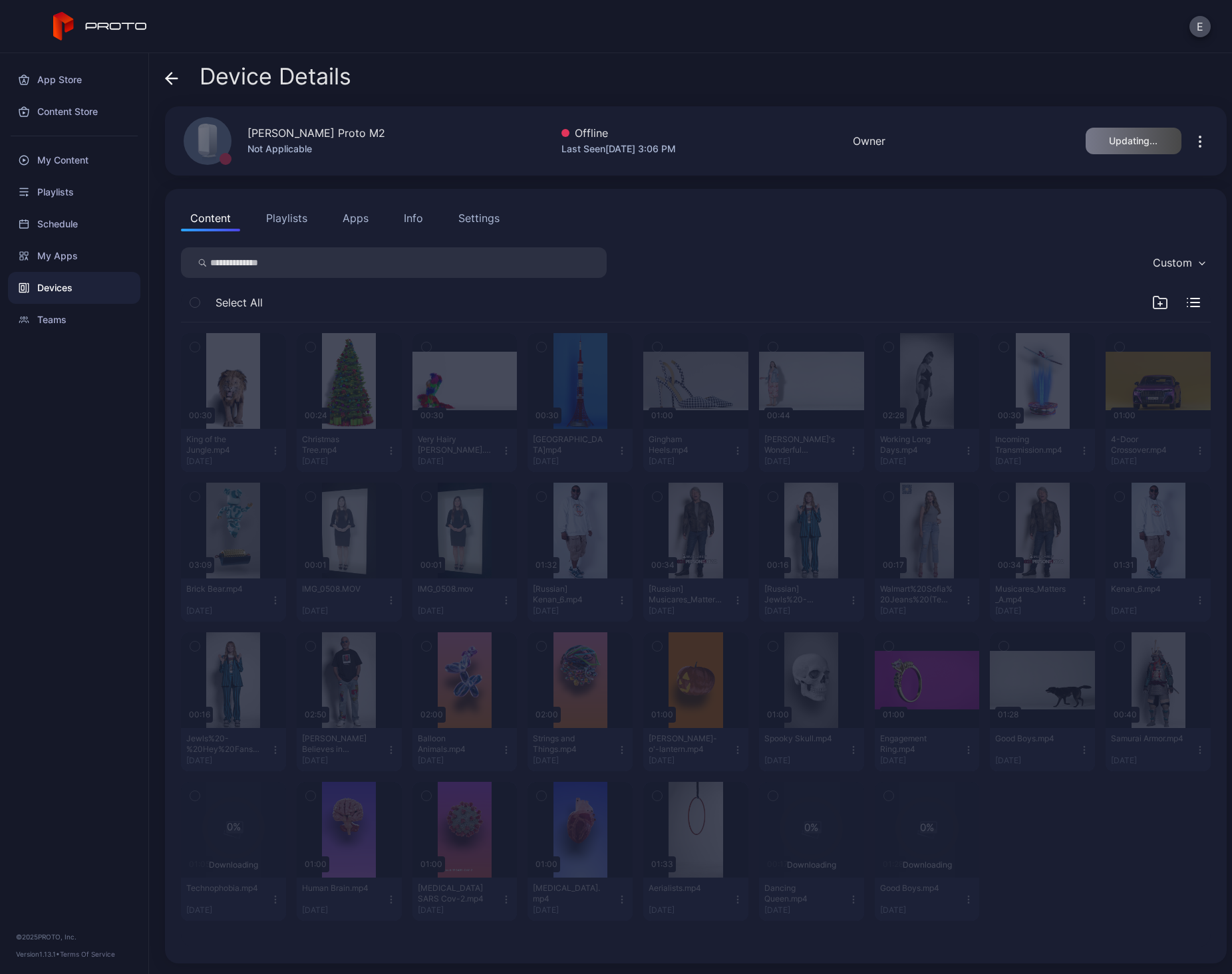
click at [719, 44] on div "E" at bounding box center [616, 27] width 1232 height 53
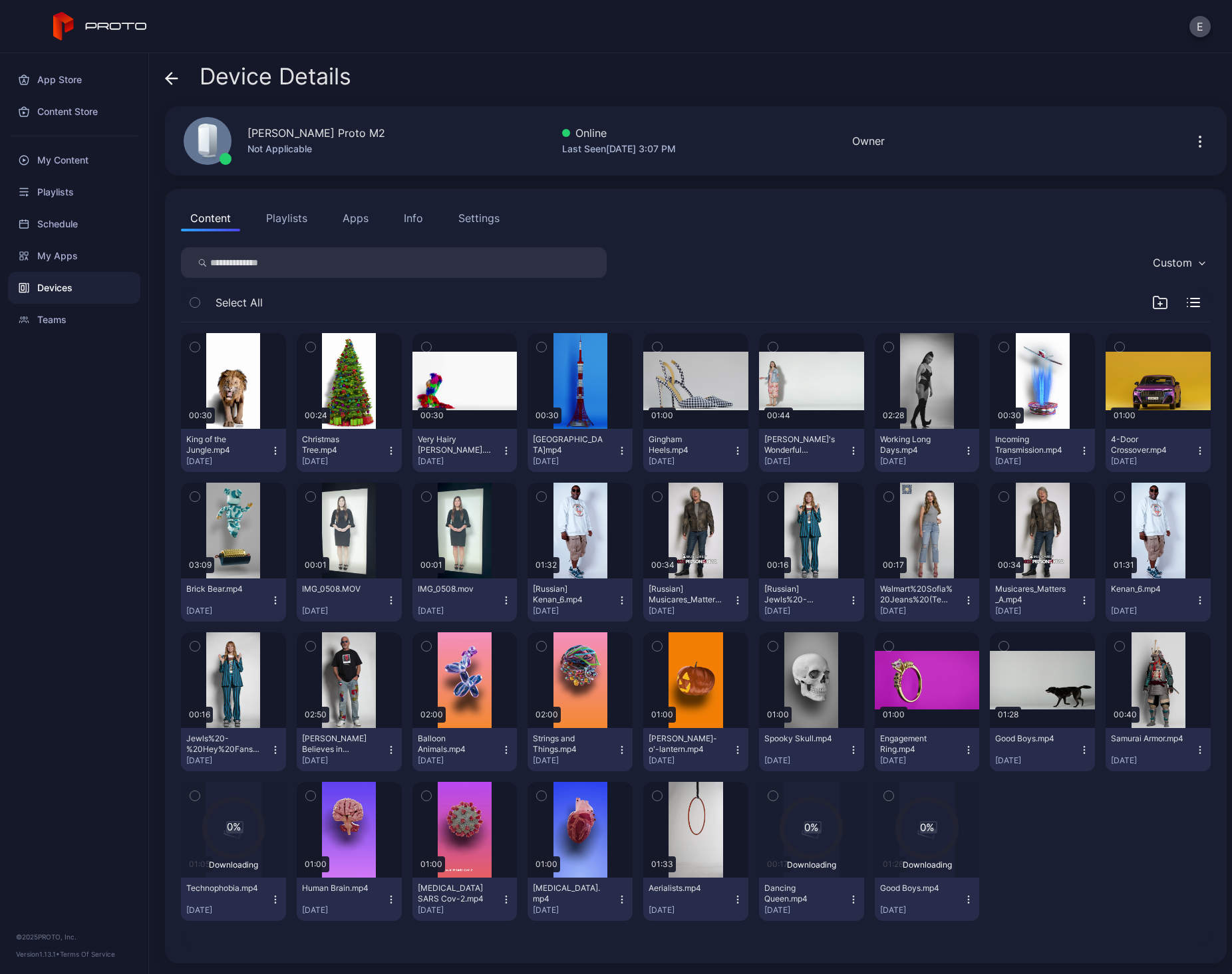
click at [57, 294] on div "Devices" at bounding box center [74, 287] width 132 height 32
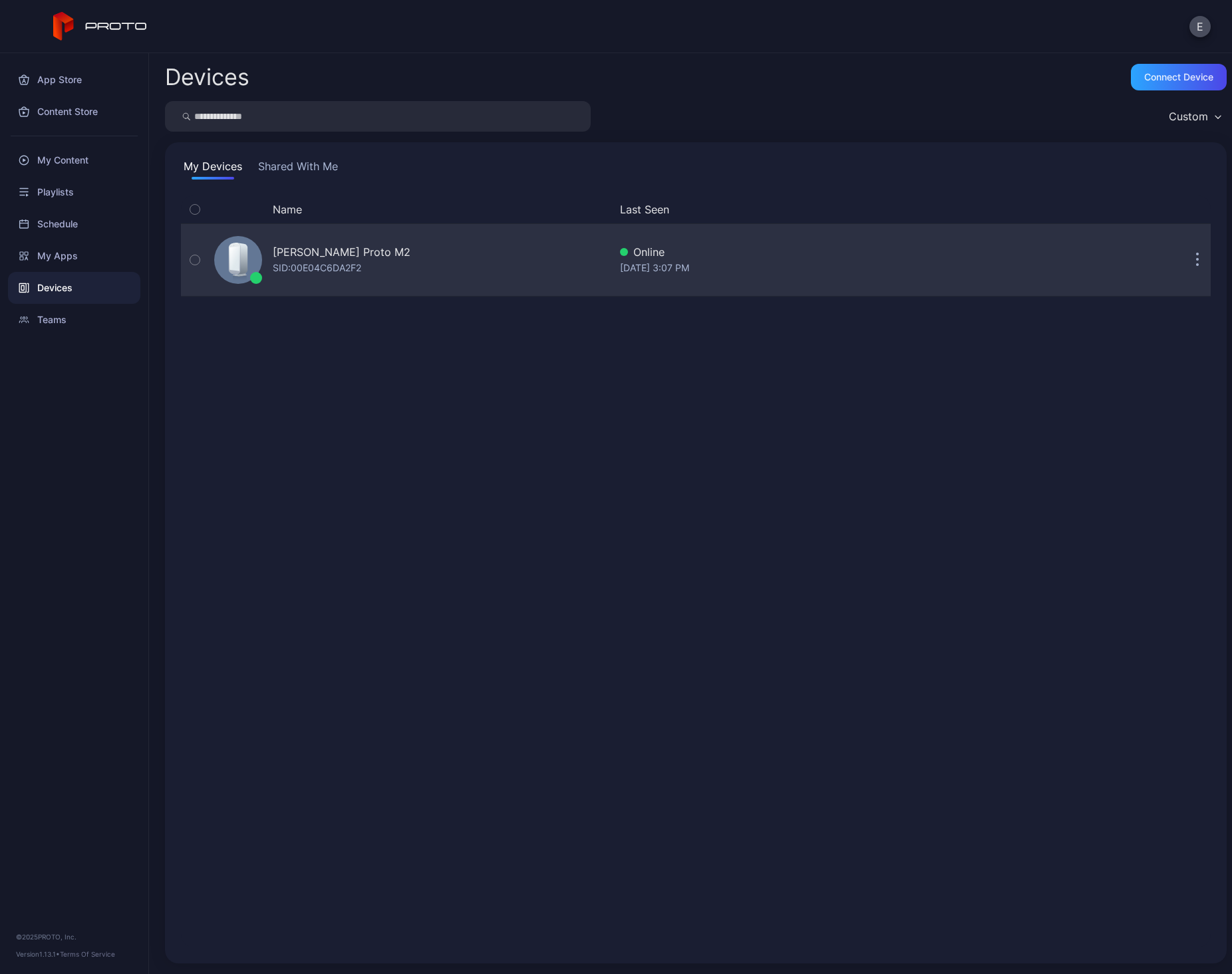
click at [319, 244] on div "[PERSON_NAME] Proto M2 SID: 00E04C6DA2F2" at bounding box center [409, 260] width 400 height 66
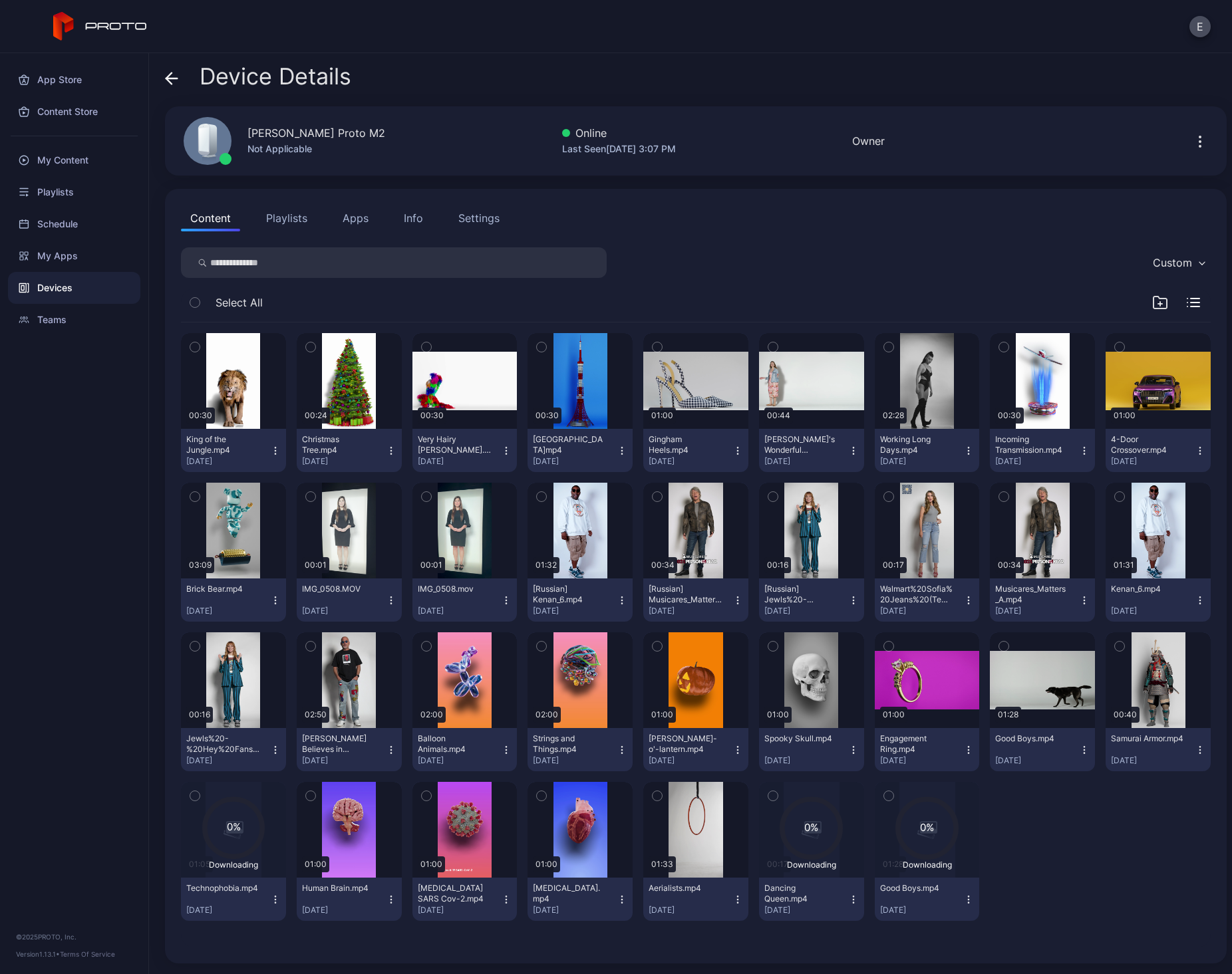
click at [366, 215] on button "Apps" at bounding box center [355, 218] width 44 height 27
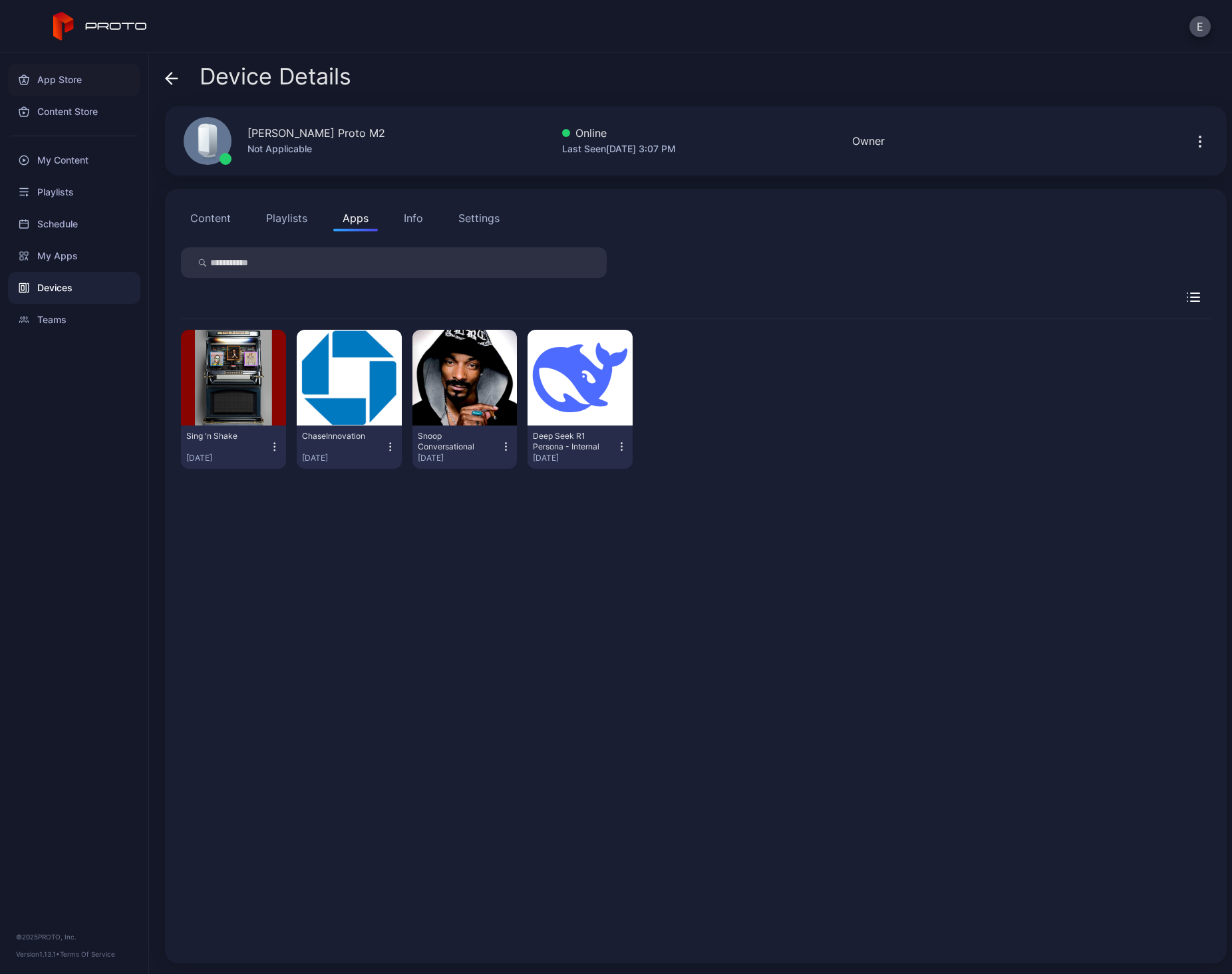
click at [65, 90] on div "App Store" at bounding box center [74, 79] width 132 height 32
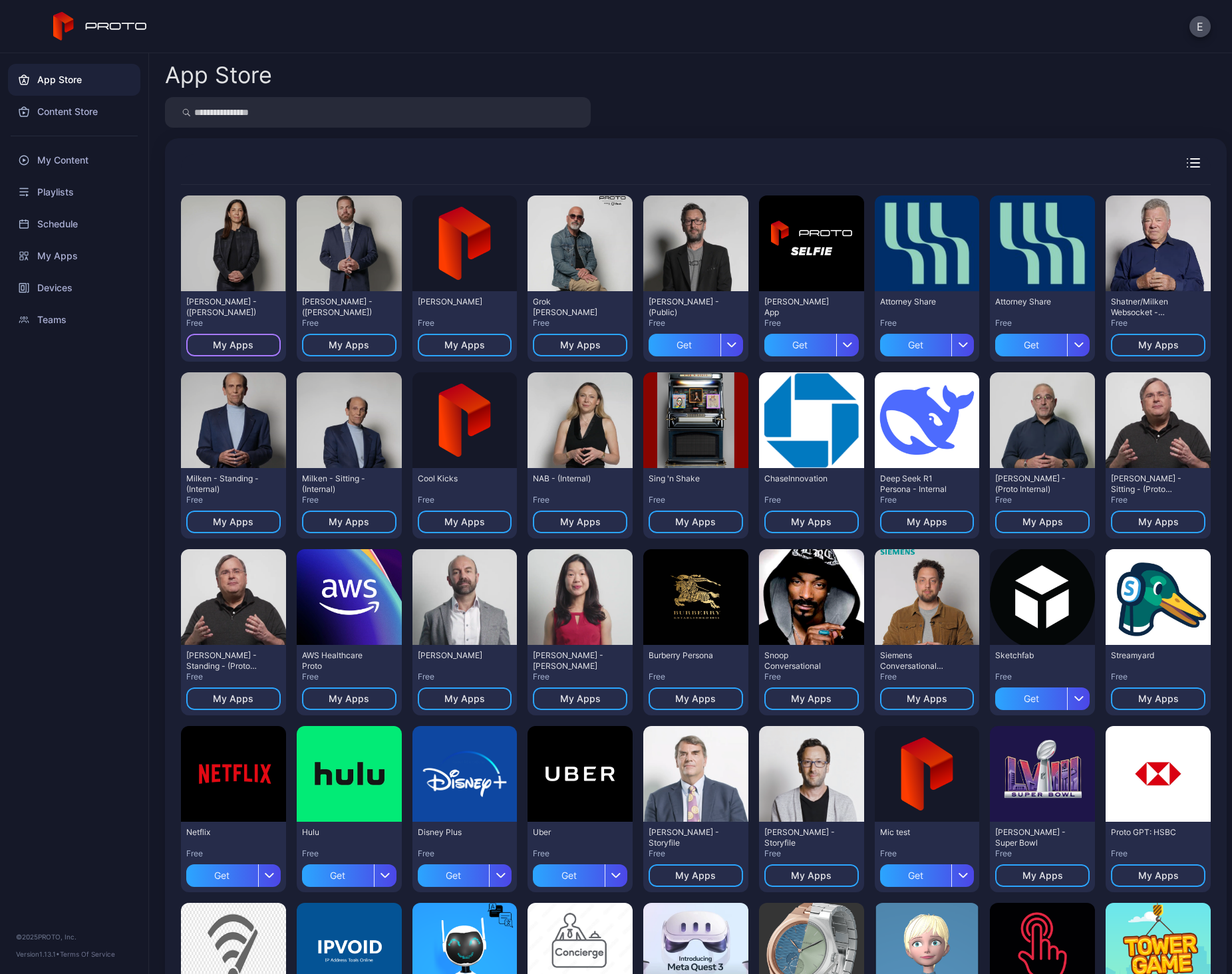
click at [256, 343] on div "My Apps" at bounding box center [233, 345] width 95 height 23
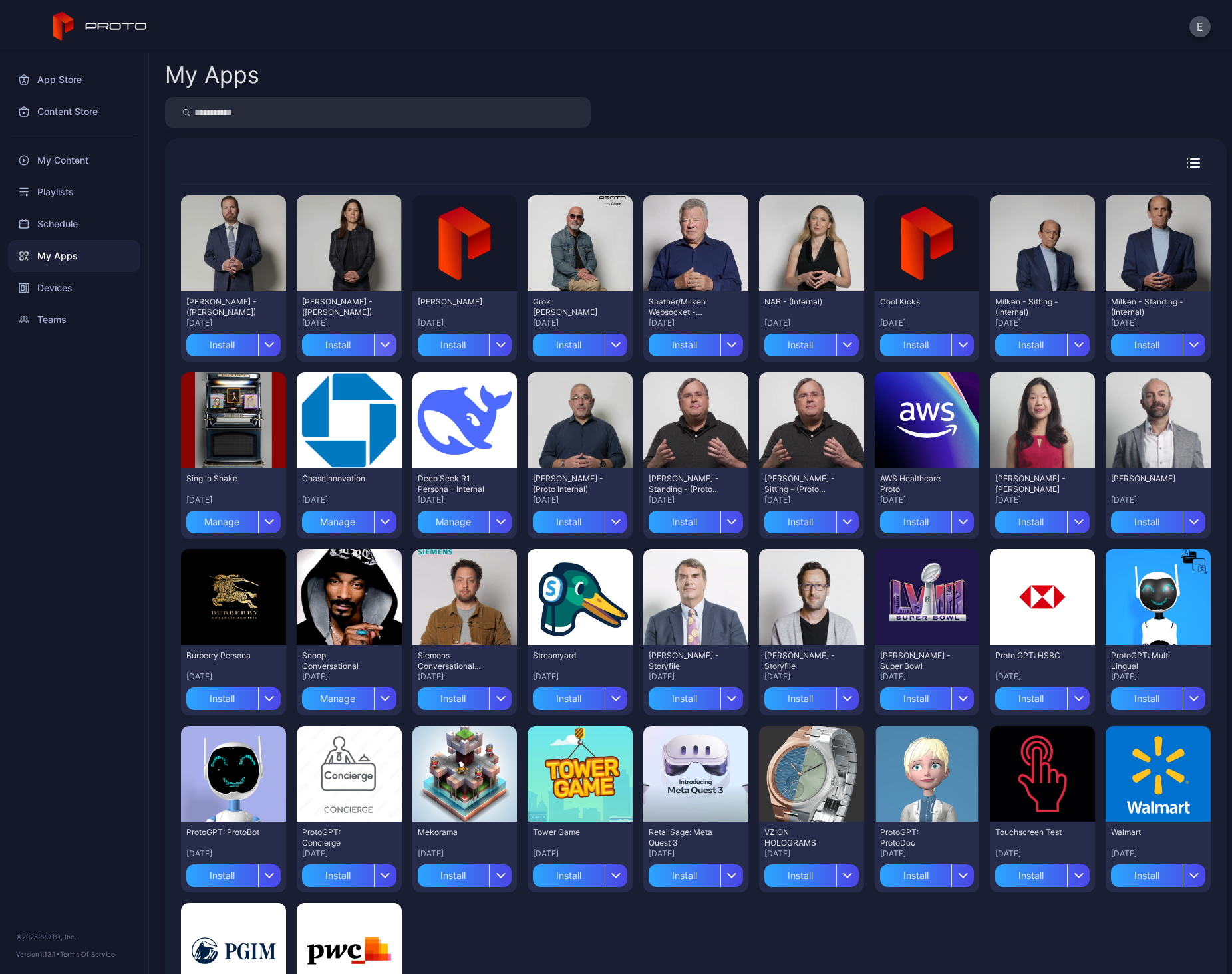
click at [386, 346] on icon "button" at bounding box center [386, 345] width 10 height 5
click at [332, 385] on button "Install" at bounding box center [346, 385] width 113 height 43
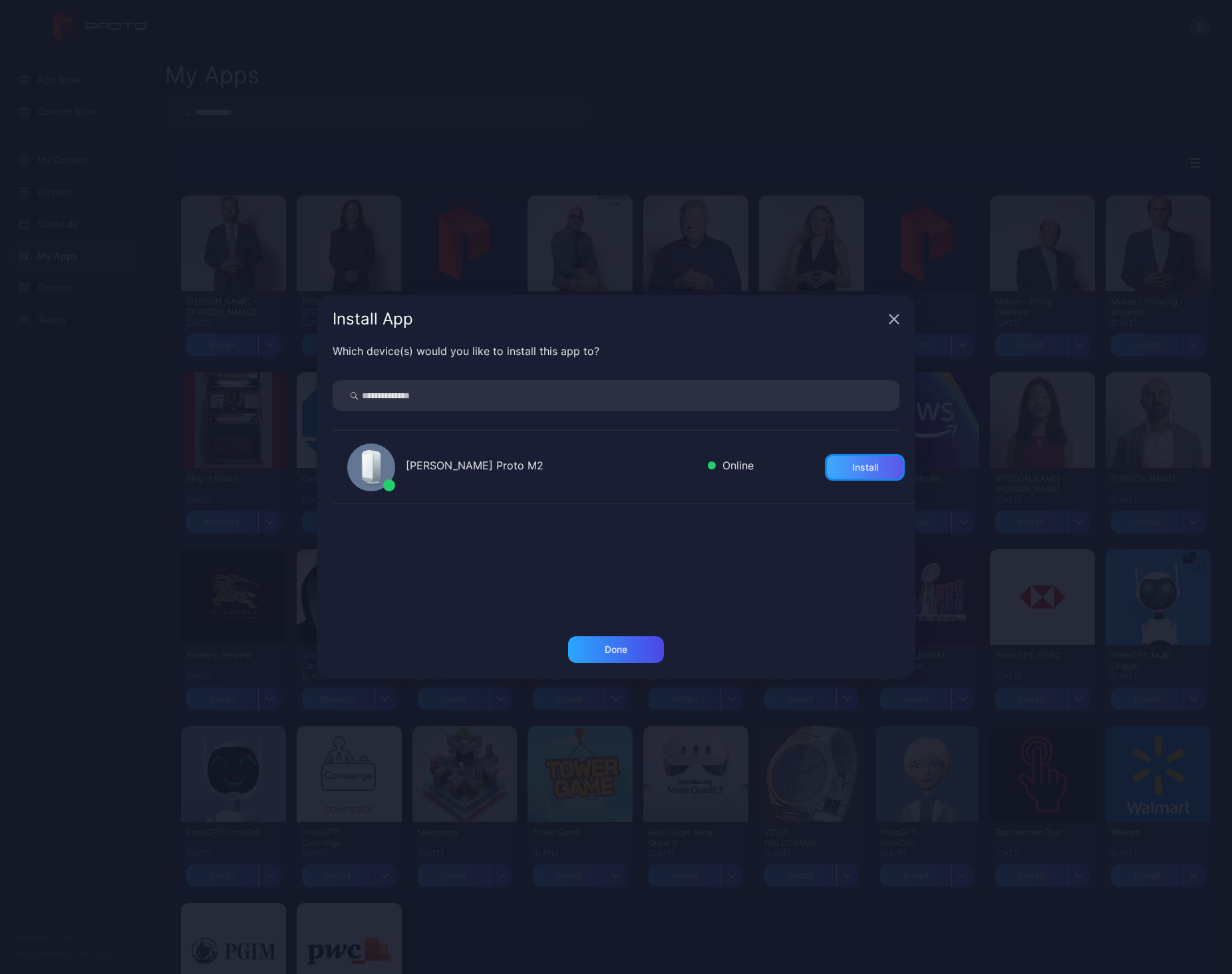
click at [843, 478] on div "Install" at bounding box center [865, 467] width 80 height 27
click at [619, 645] on div "Done" at bounding box center [615, 650] width 23 height 10
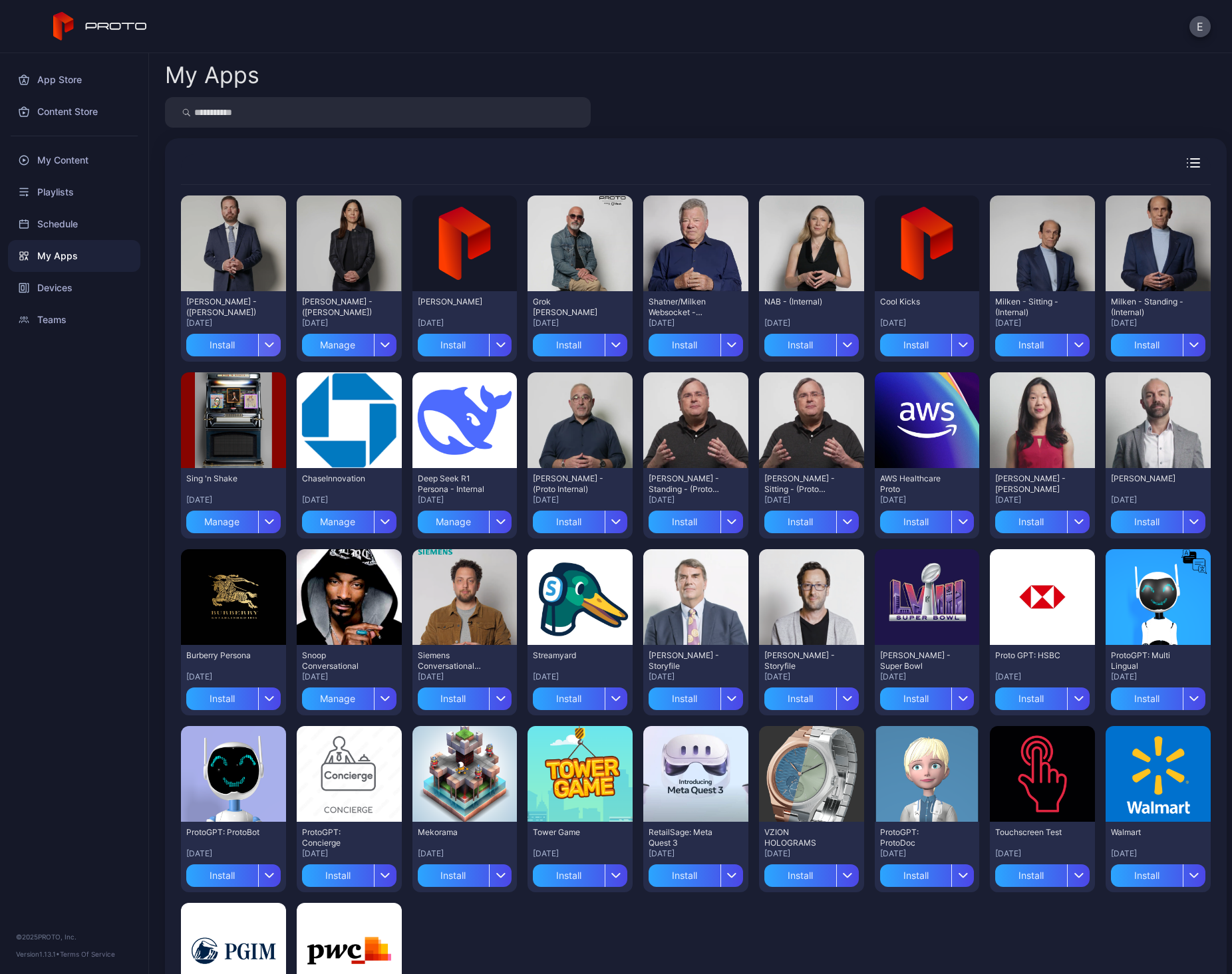
click at [264, 344] on icon "button" at bounding box center [270, 345] width 10 height 5
click at [234, 383] on button "Install" at bounding box center [233, 385] width 113 height 43
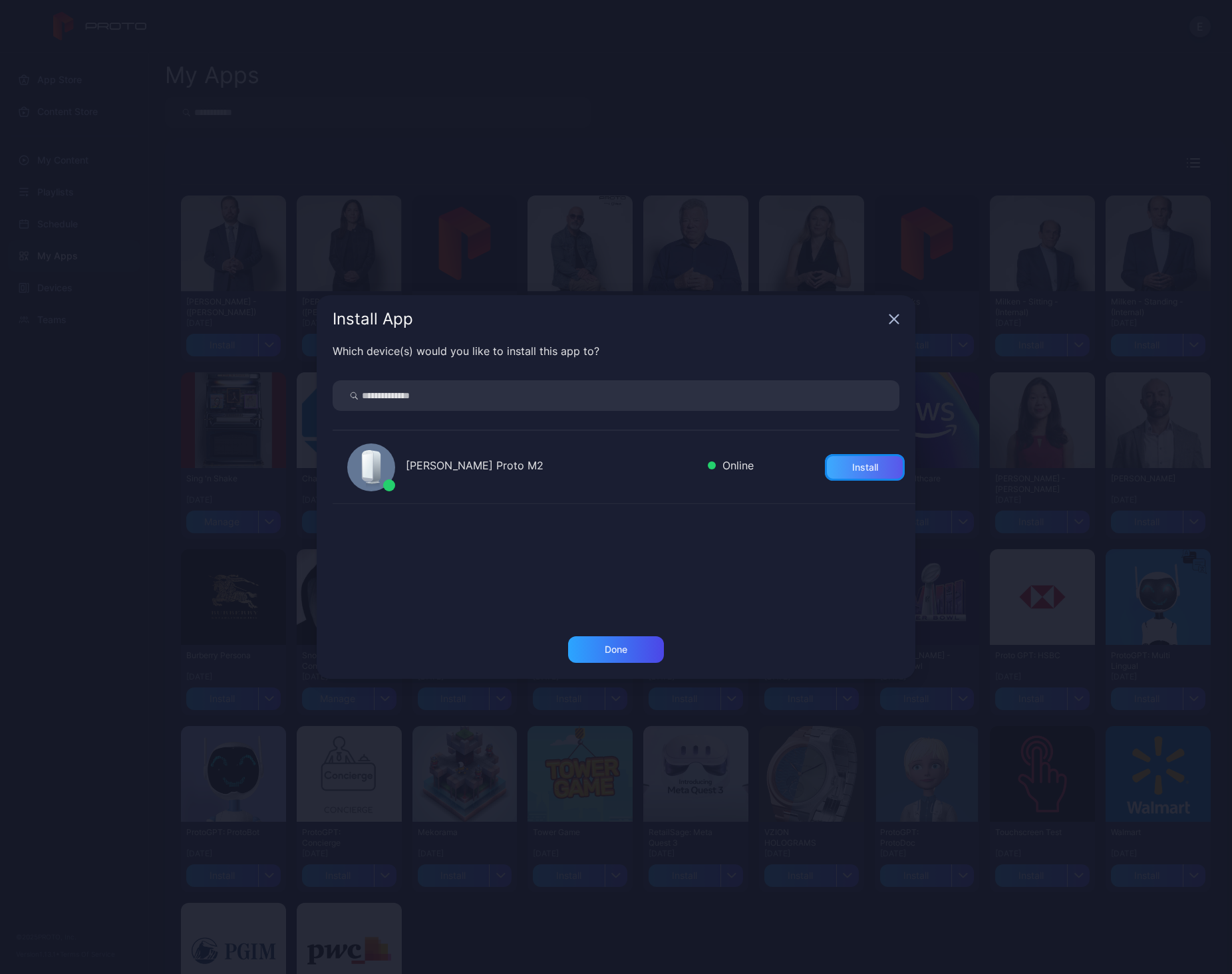
click at [850, 457] on div "Install" at bounding box center [865, 467] width 80 height 27
click at [633, 654] on div "Done" at bounding box center [616, 650] width 96 height 27
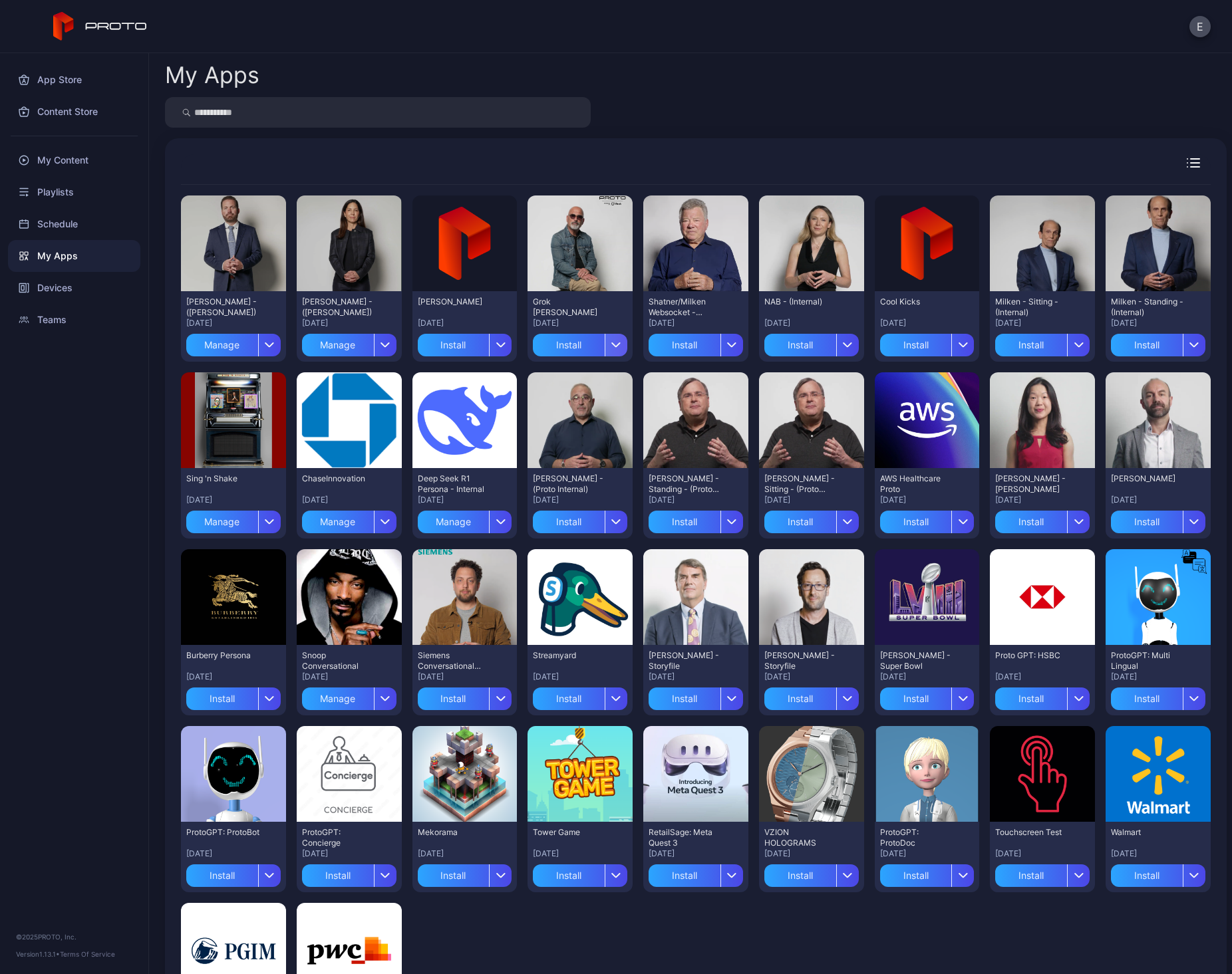
click at [613, 343] on icon "button" at bounding box center [616, 345] width 8 height 4
click at [587, 388] on button "Install" at bounding box center [574, 385] width 113 height 43
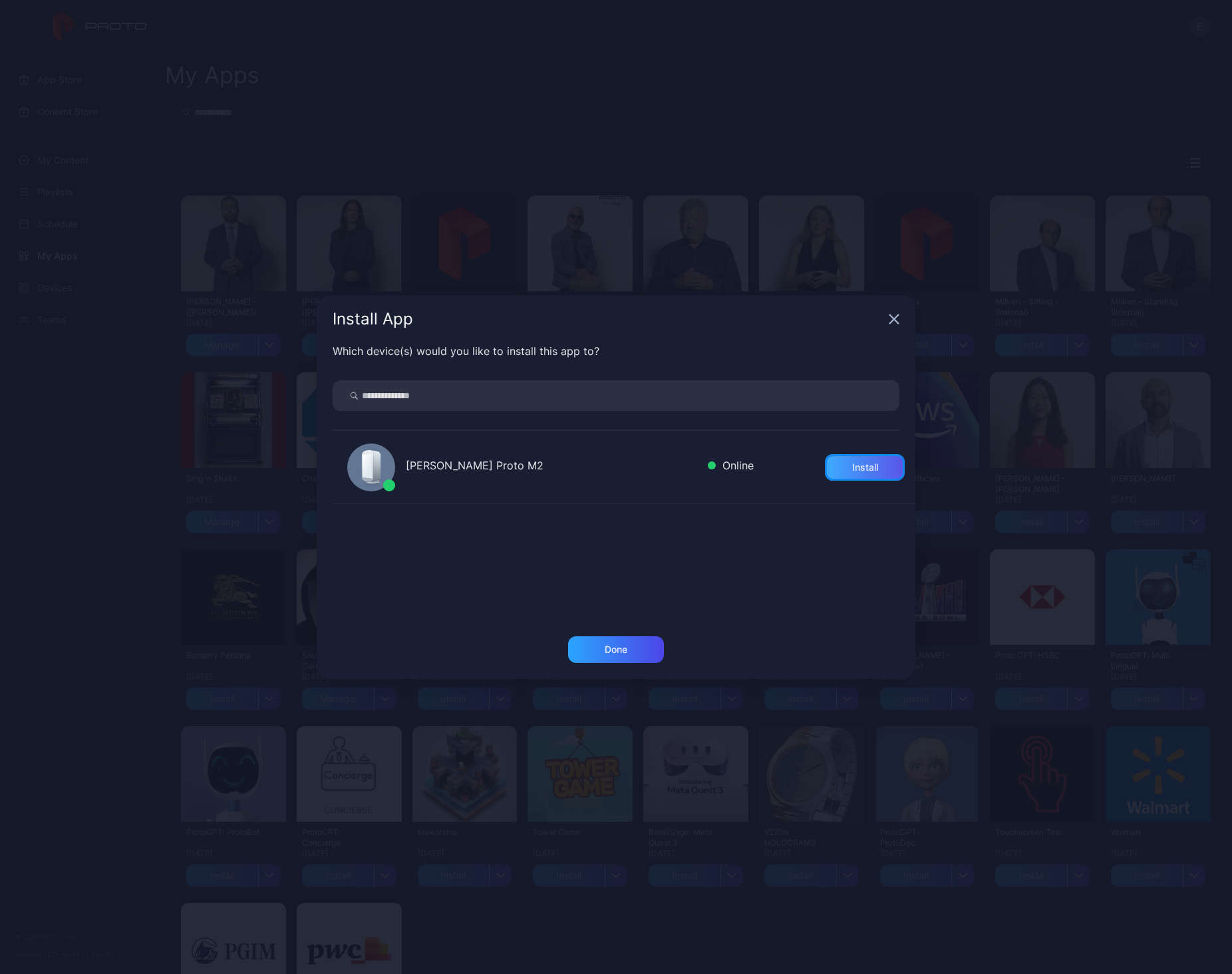
click at [863, 462] on div "Install" at bounding box center [865, 467] width 80 height 27
click at [885, 335] on div "Install App" at bounding box center [616, 319] width 598 height 48
click at [886, 319] on div "Install App" at bounding box center [616, 319] width 598 height 48
click at [886, 313] on div "Install App" at bounding box center [616, 319] width 598 height 48
click at [895, 315] on icon "button" at bounding box center [894, 319] width 10 height 10
